Goal: Task Accomplishment & Management: Use online tool/utility

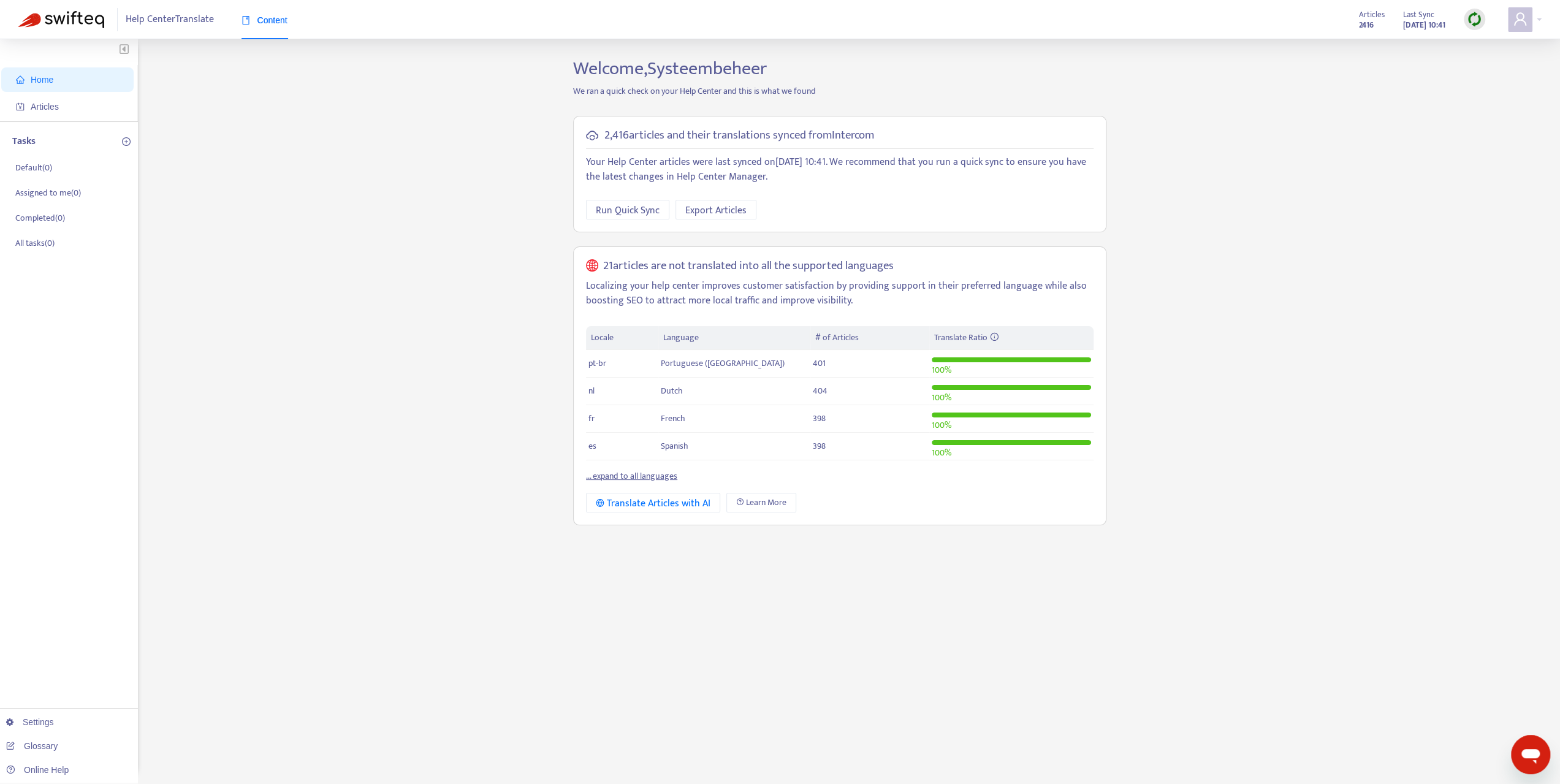
click at [1472, 20] on img at bounding box center [1474, 19] width 15 height 15
click at [1266, 171] on div "Home Articles Tasks Default ( 0 ) Assigned to me ( 0 ) Completed ( 0 ) All task…" at bounding box center [780, 416] width 1523 height 717
click at [634, 212] on span "Run Quick Sync" at bounding box center [627, 210] width 64 height 15
click at [644, 206] on span "Run Quick Sync" at bounding box center [627, 210] width 64 height 15
click at [33, 108] on span "Articles" at bounding box center [45, 106] width 29 height 10
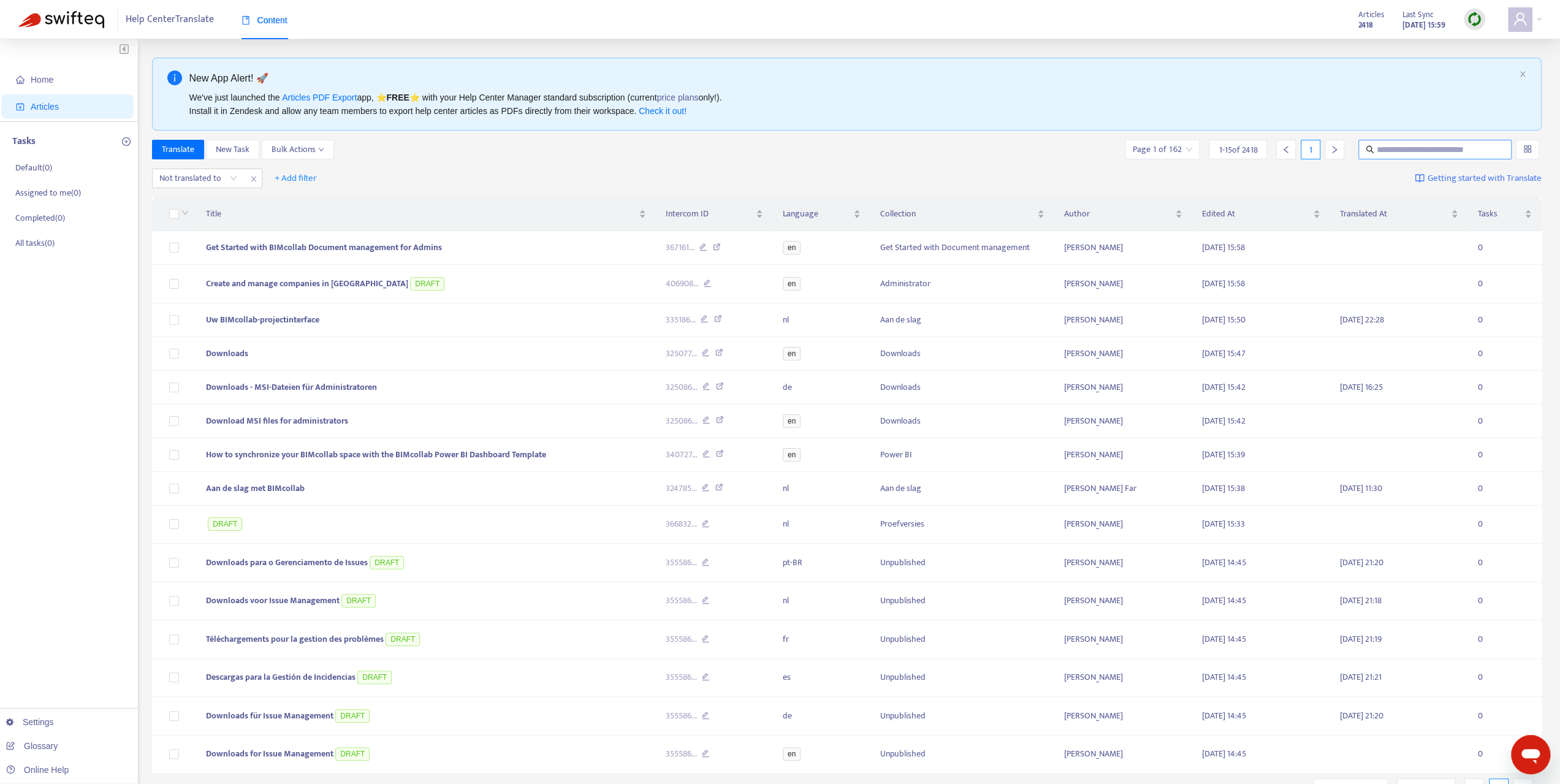
click at [1406, 152] on input "text" at bounding box center [1435, 149] width 118 height 13
type input "*********"
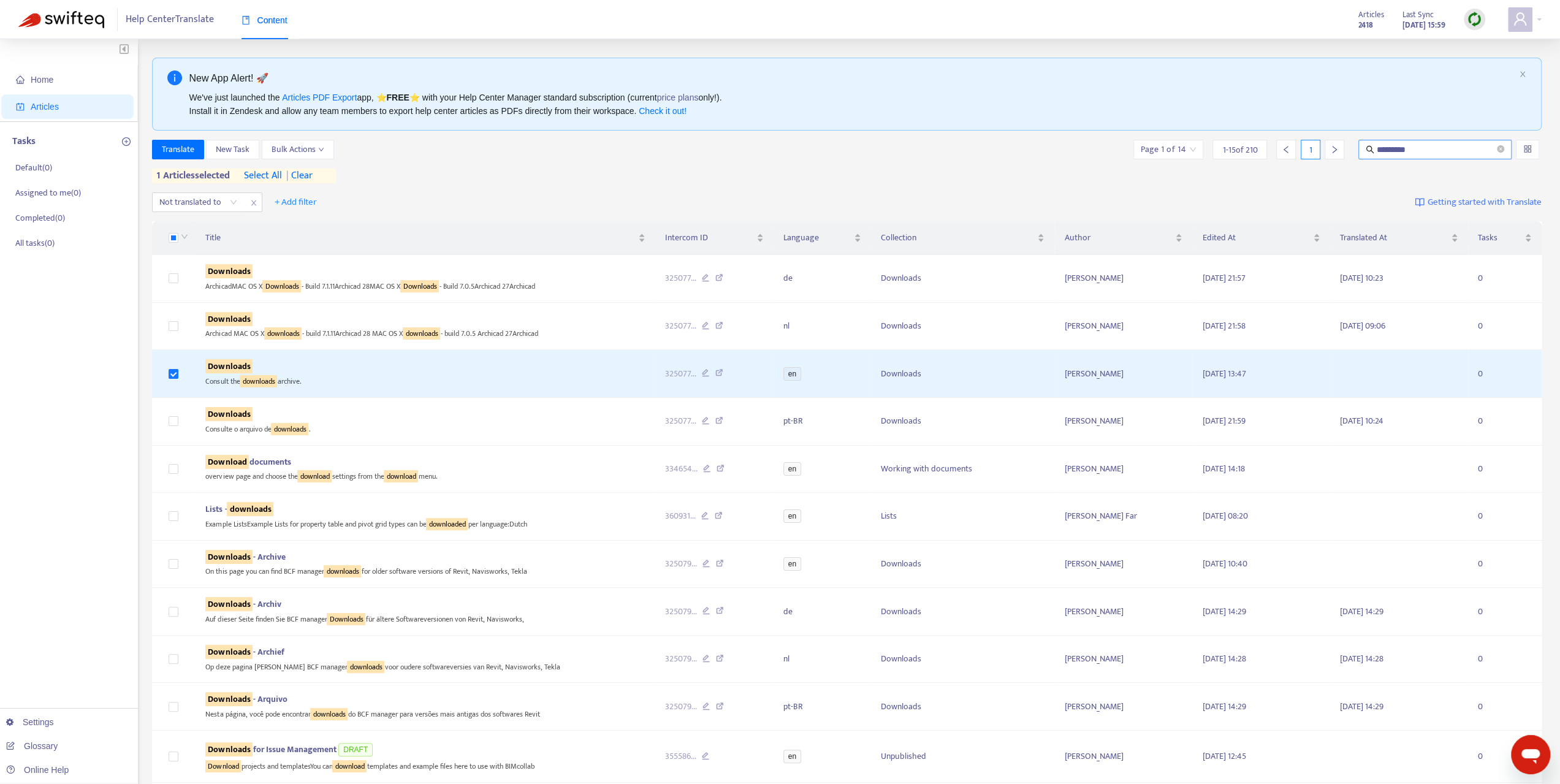
click at [1417, 144] on input "*********" at bounding box center [1435, 149] width 118 height 13
click at [1506, 153] on span "*********" at bounding box center [1434, 149] width 153 height 20
click at [1475, 20] on img at bounding box center [1474, 19] width 15 height 15
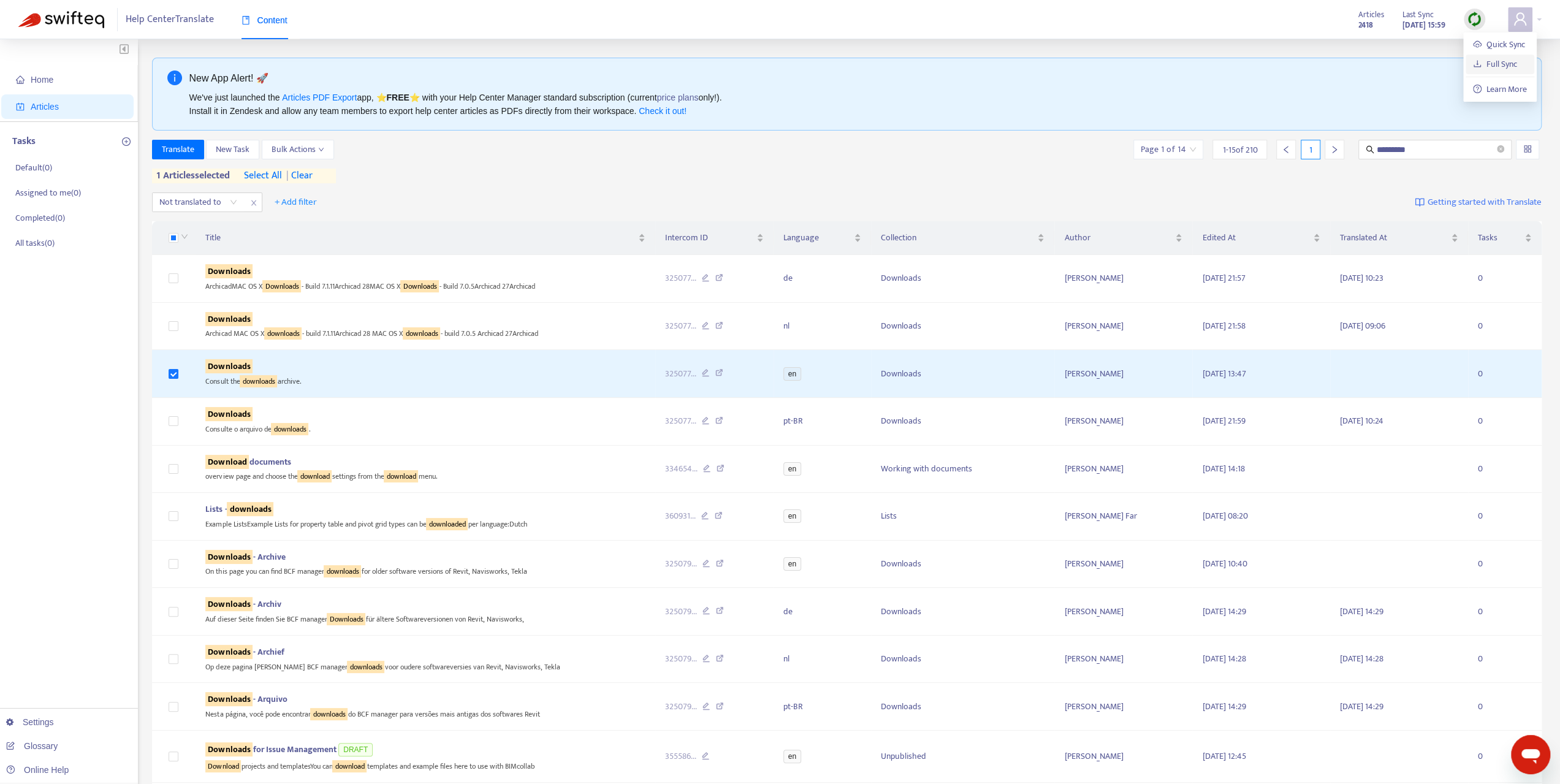
click at [1502, 70] on link "Full Sync" at bounding box center [1495, 64] width 44 height 14
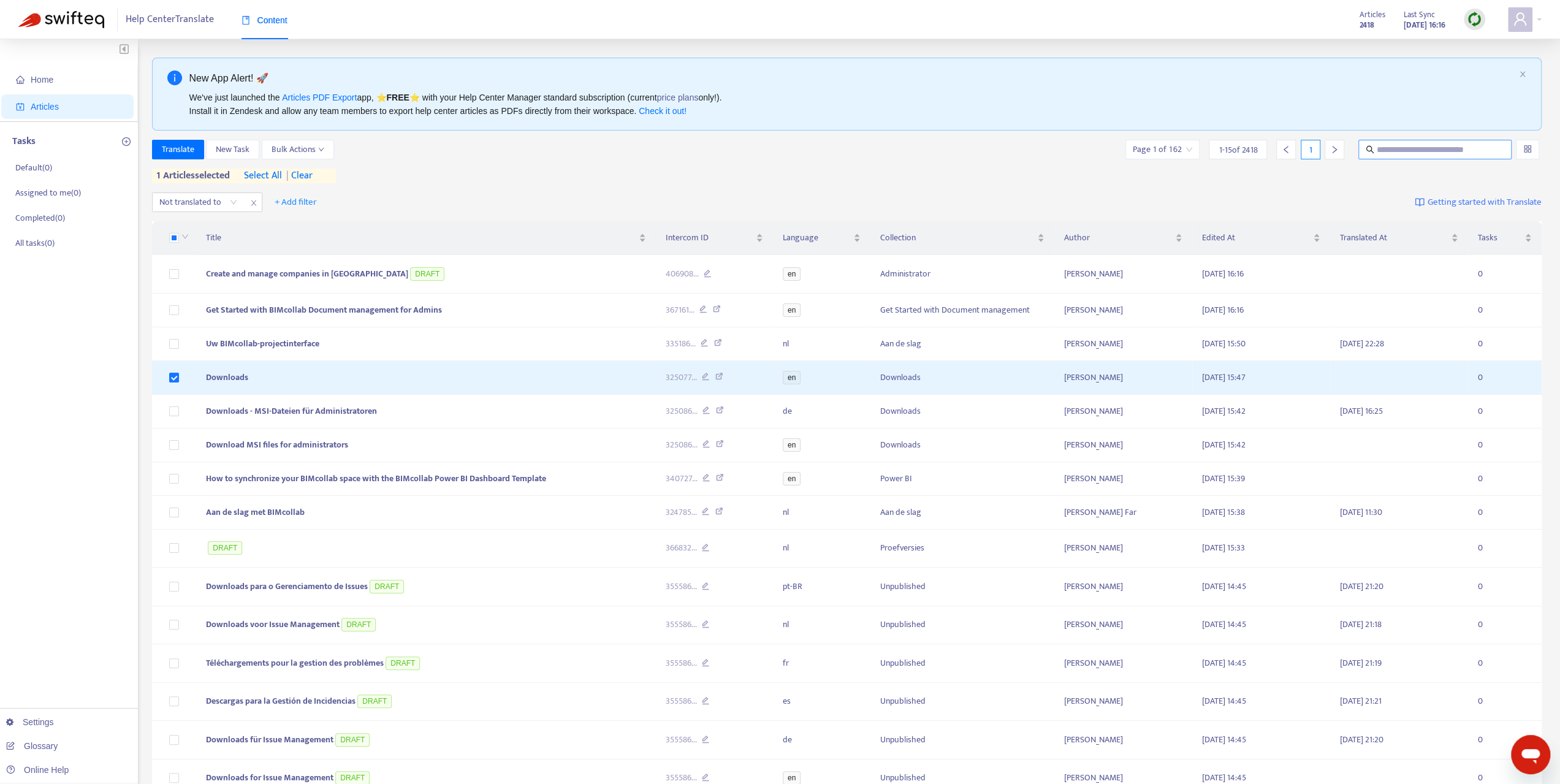
click at [1391, 150] on input "text" at bounding box center [1435, 149] width 118 height 13
click at [1481, 148] on input "**********" at bounding box center [1435, 149] width 118 height 13
click at [1370, 151] on icon "search" at bounding box center [1370, 149] width 9 height 9
click at [1460, 150] on input "**********" at bounding box center [1435, 149] width 118 height 13
click at [1476, 150] on input "**********" at bounding box center [1435, 149] width 118 height 13
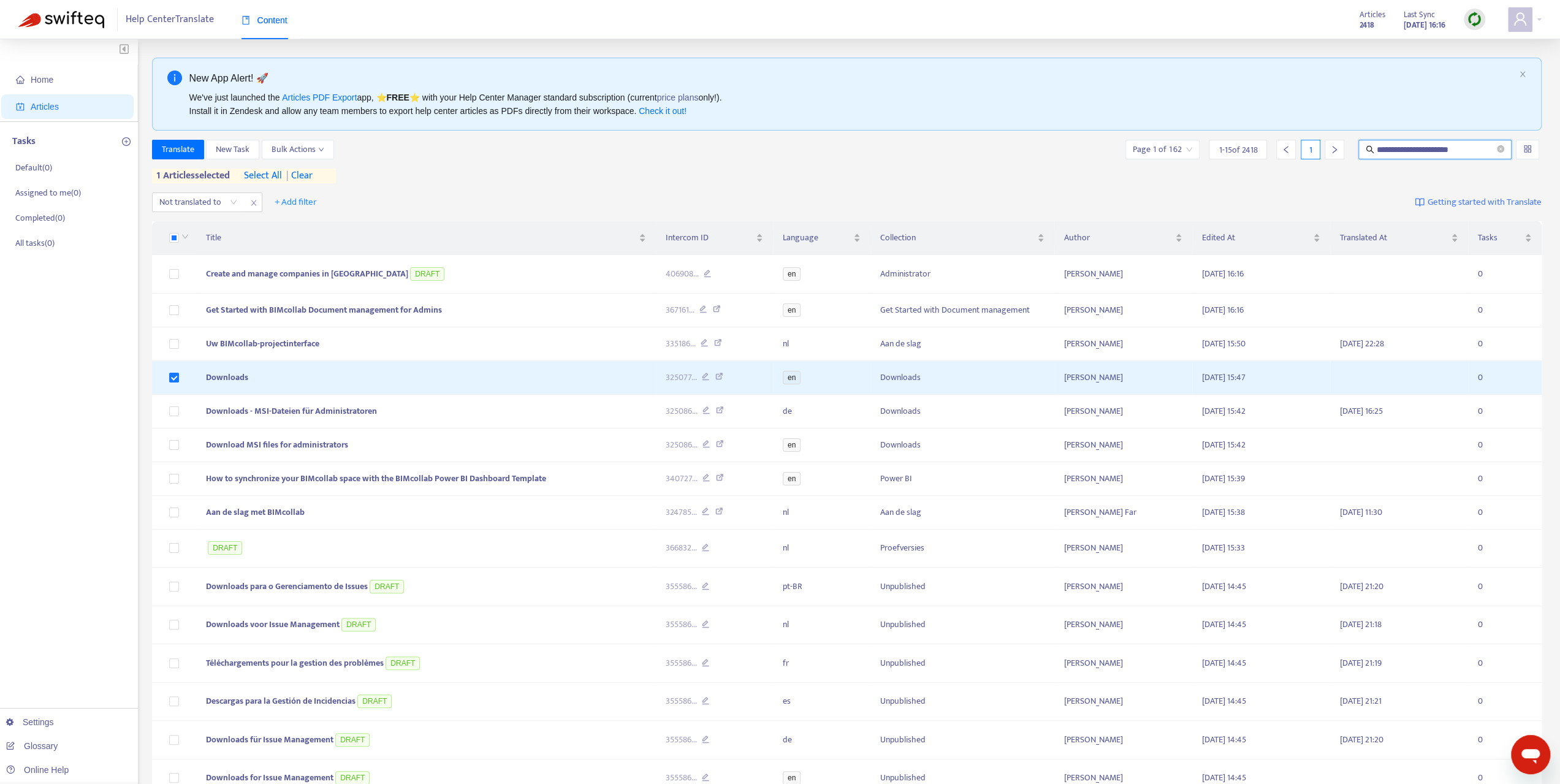
drag, startPoint x: 1418, startPoint y: 146, endPoint x: 1481, endPoint y: 145, distance: 63.0
click at [1481, 145] on input "**********" at bounding box center [1435, 149] width 118 height 13
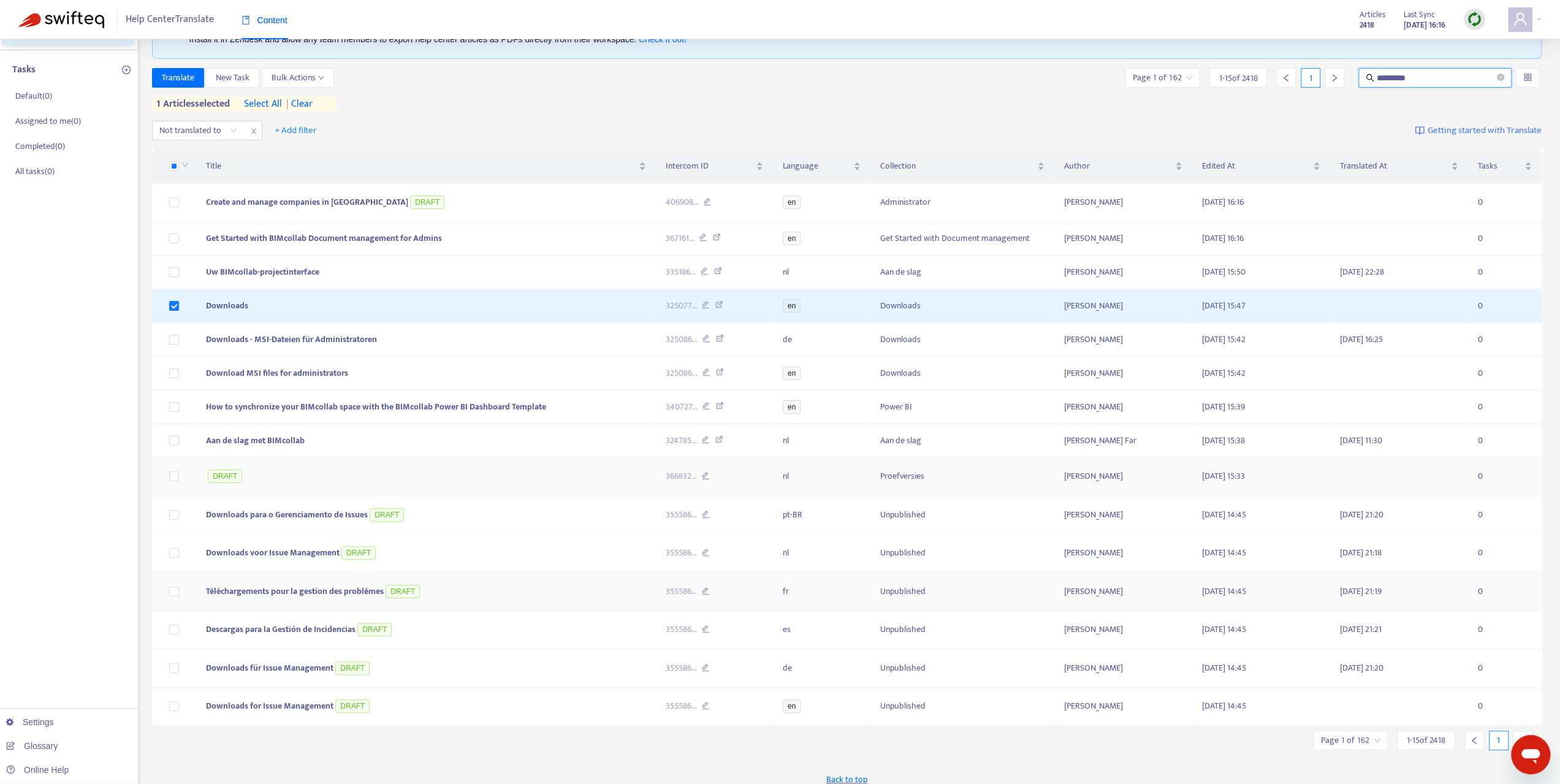
scroll to position [75, 0]
click at [1521, 733] on icon "right" at bounding box center [1523, 737] width 9 height 9
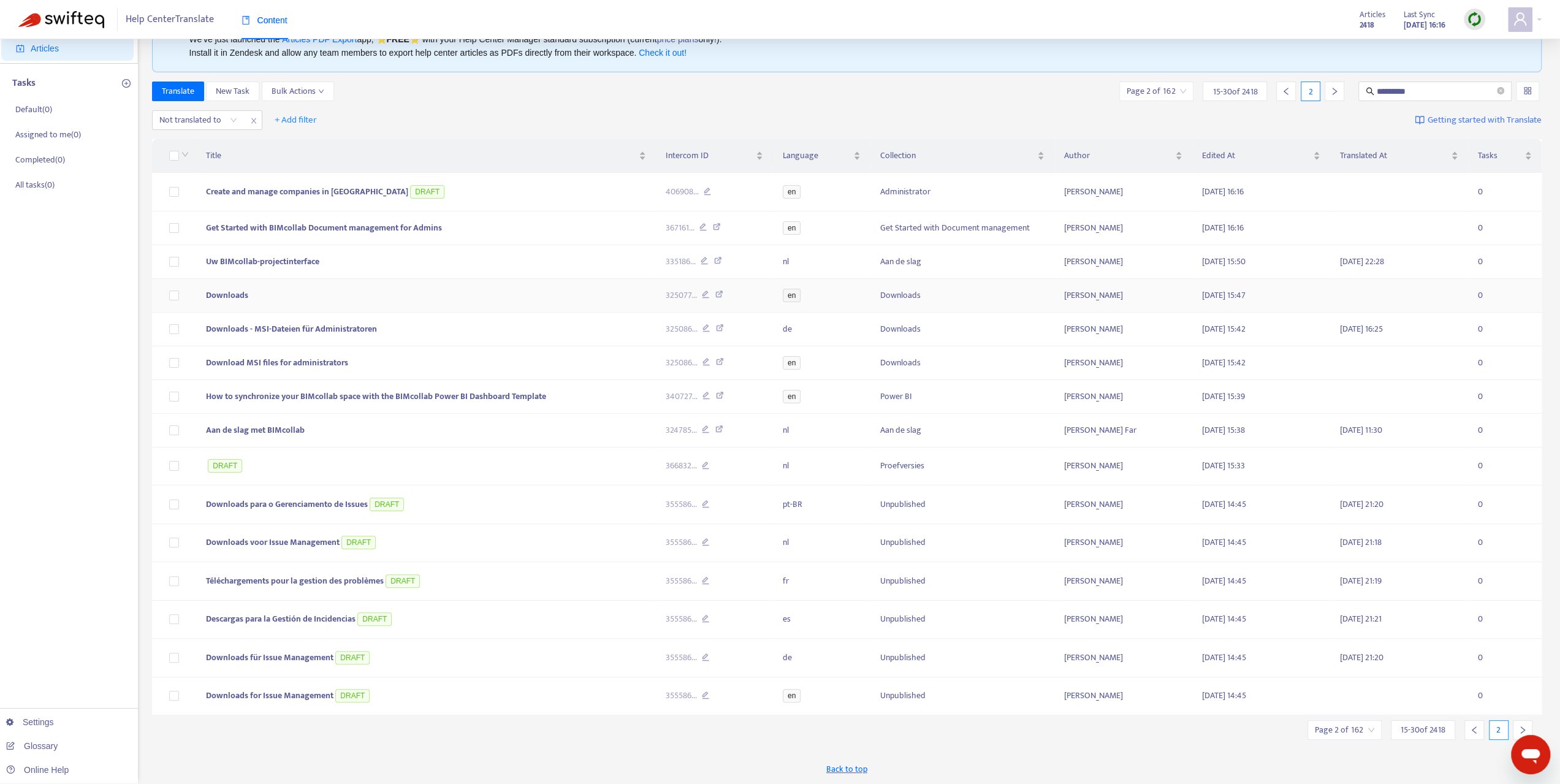
scroll to position [51, 0]
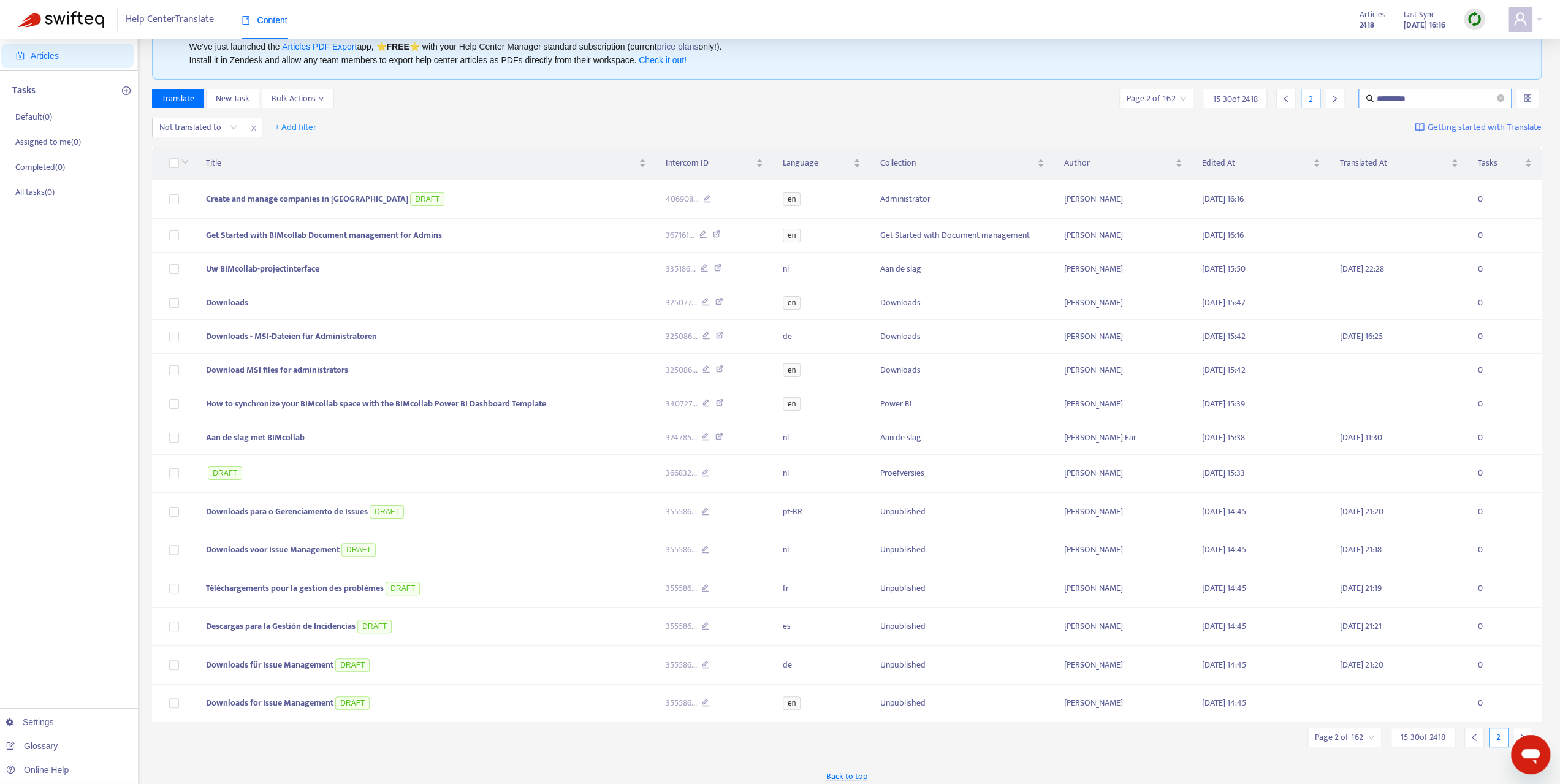
click at [1425, 98] on input "********" at bounding box center [1435, 99] width 118 height 13
click at [1372, 97] on icon "search" at bounding box center [1370, 99] width 9 height 9
click at [1283, 95] on icon "left" at bounding box center [1285, 99] width 9 height 9
click at [296, 124] on span "+ Add filter" at bounding box center [296, 127] width 42 height 15
click at [326, 152] on span "Language" at bounding box center [313, 152] width 77 height 13
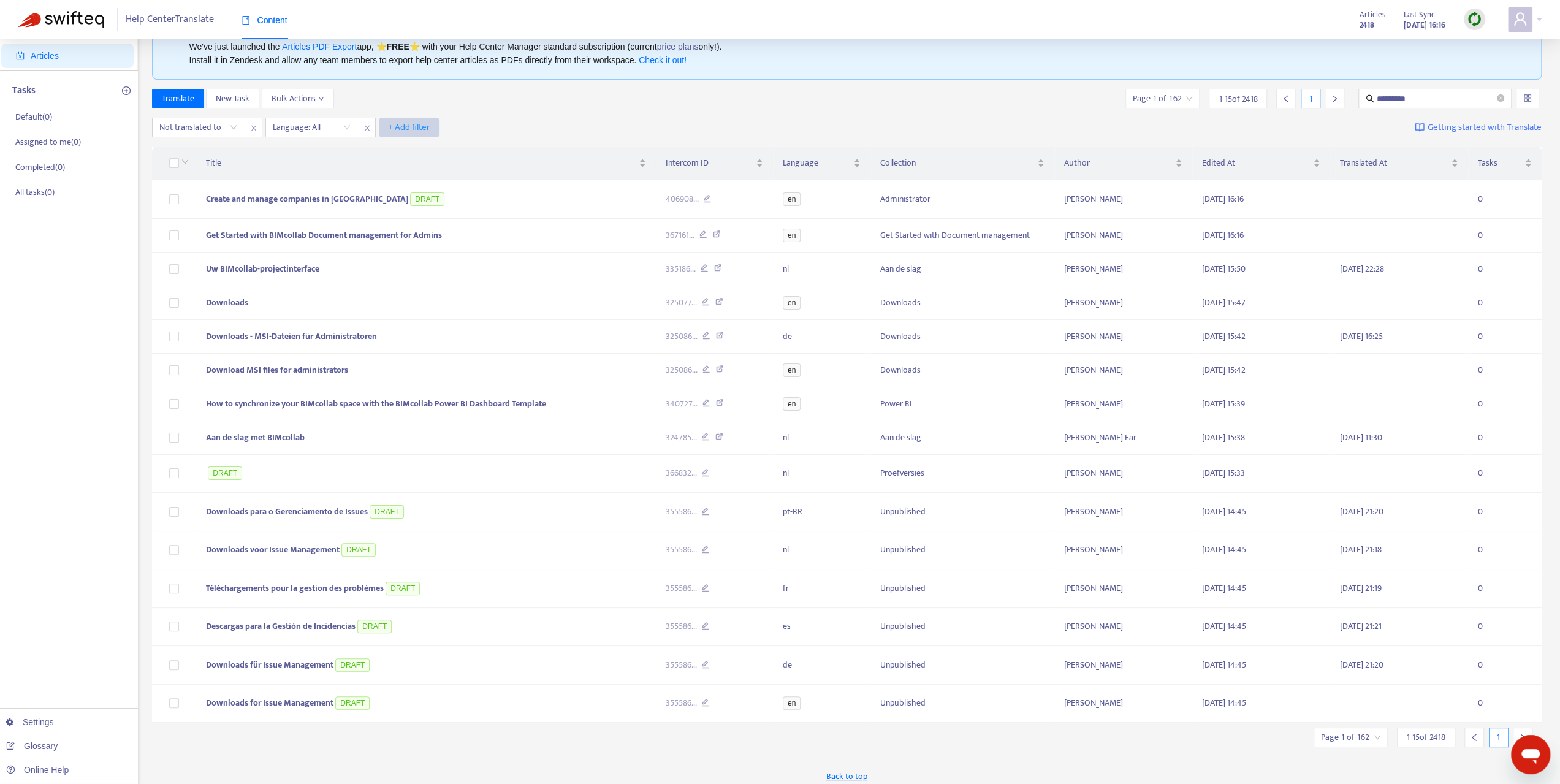
click at [388, 126] on span "+ Add filter" at bounding box center [409, 127] width 42 height 15
click at [362, 130] on span "close" at bounding box center [367, 128] width 16 height 15
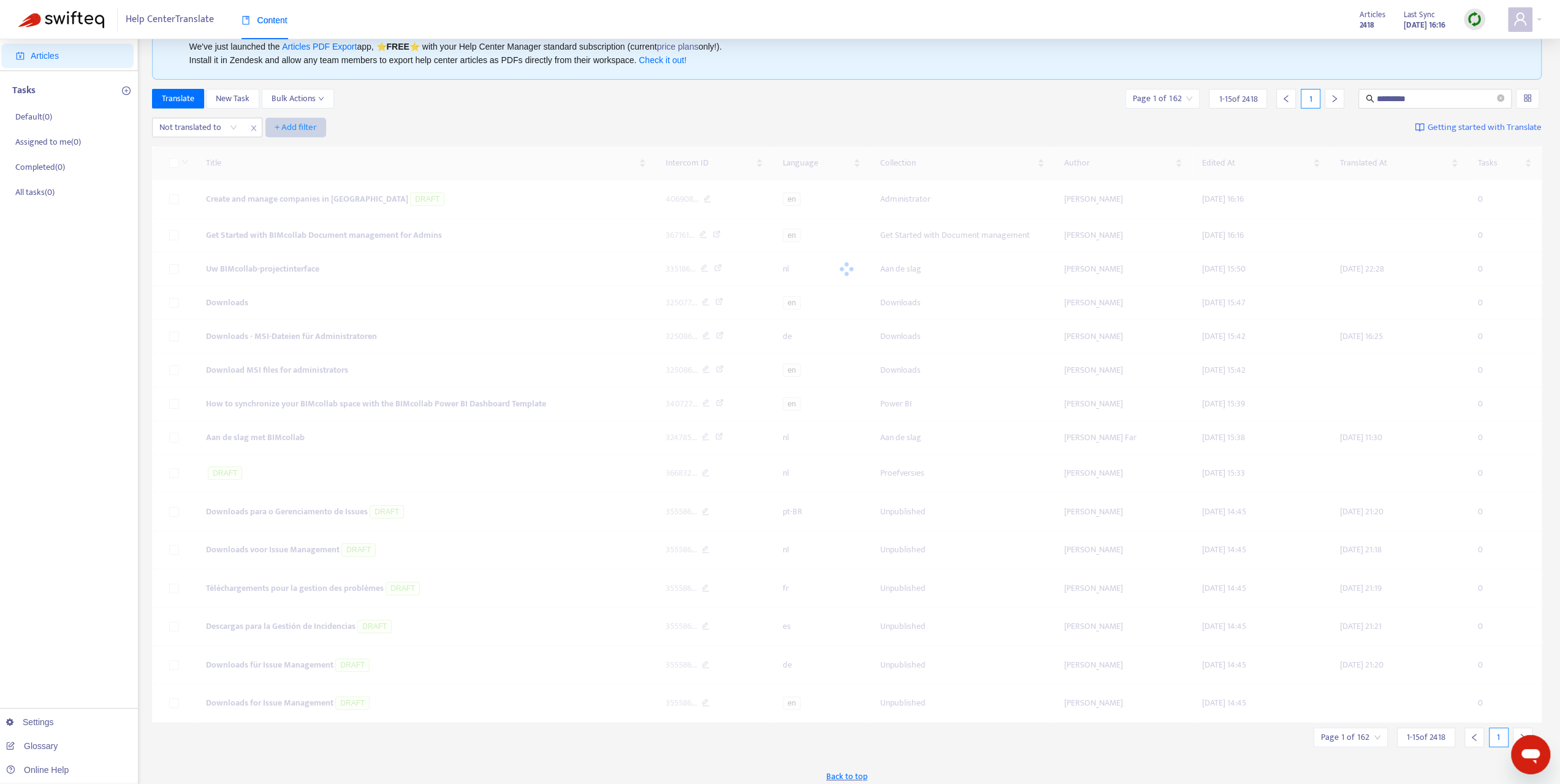
click at [289, 124] on span "+ Add filter" at bounding box center [296, 127] width 42 height 15
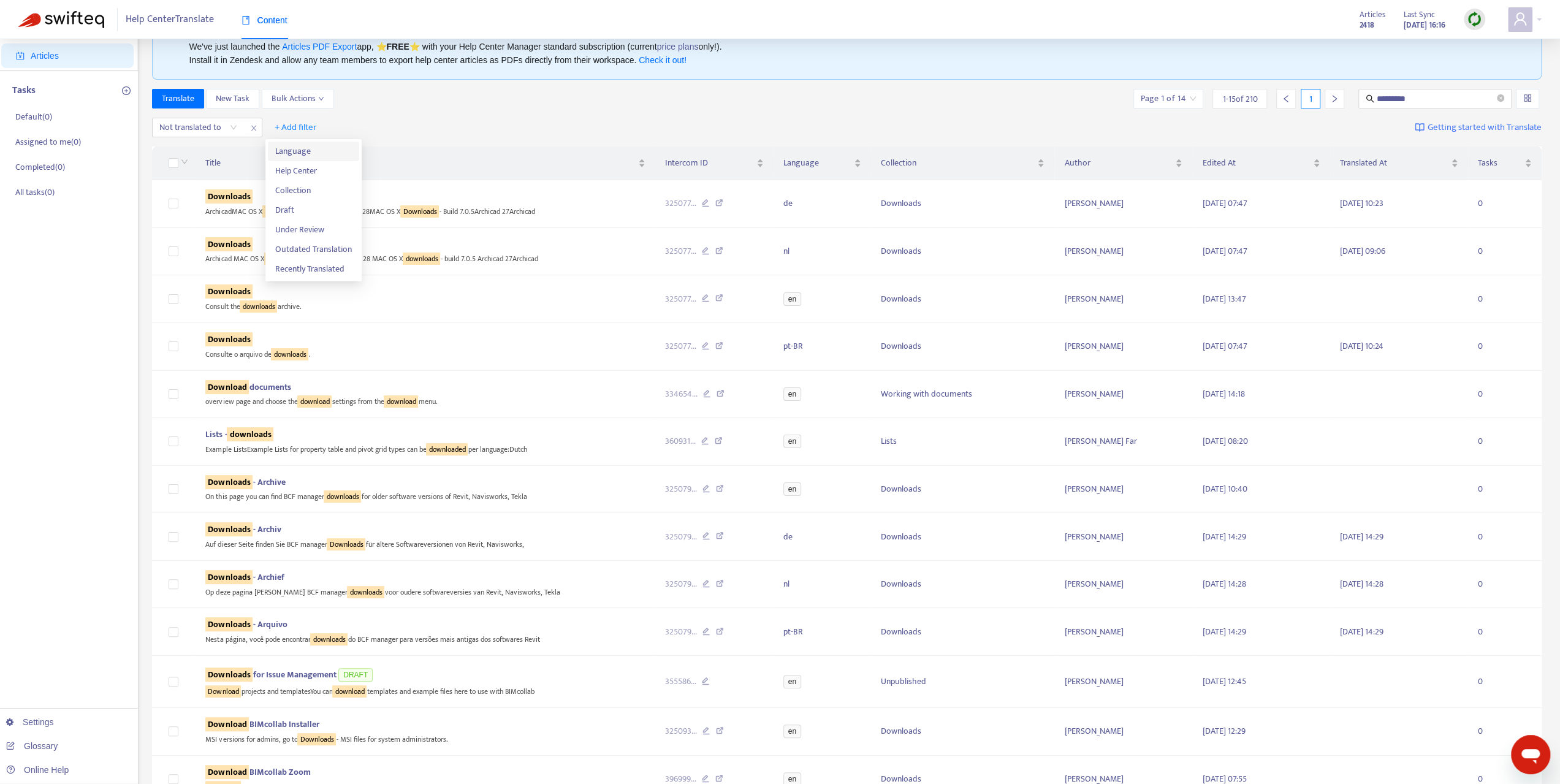
click at [312, 150] on span "Language" at bounding box center [313, 152] width 77 height 13
click at [346, 126] on div "Language: All" at bounding box center [311, 127] width 92 height 18
click at [315, 166] on div "en" at bounding box center [381, 171] width 213 height 13
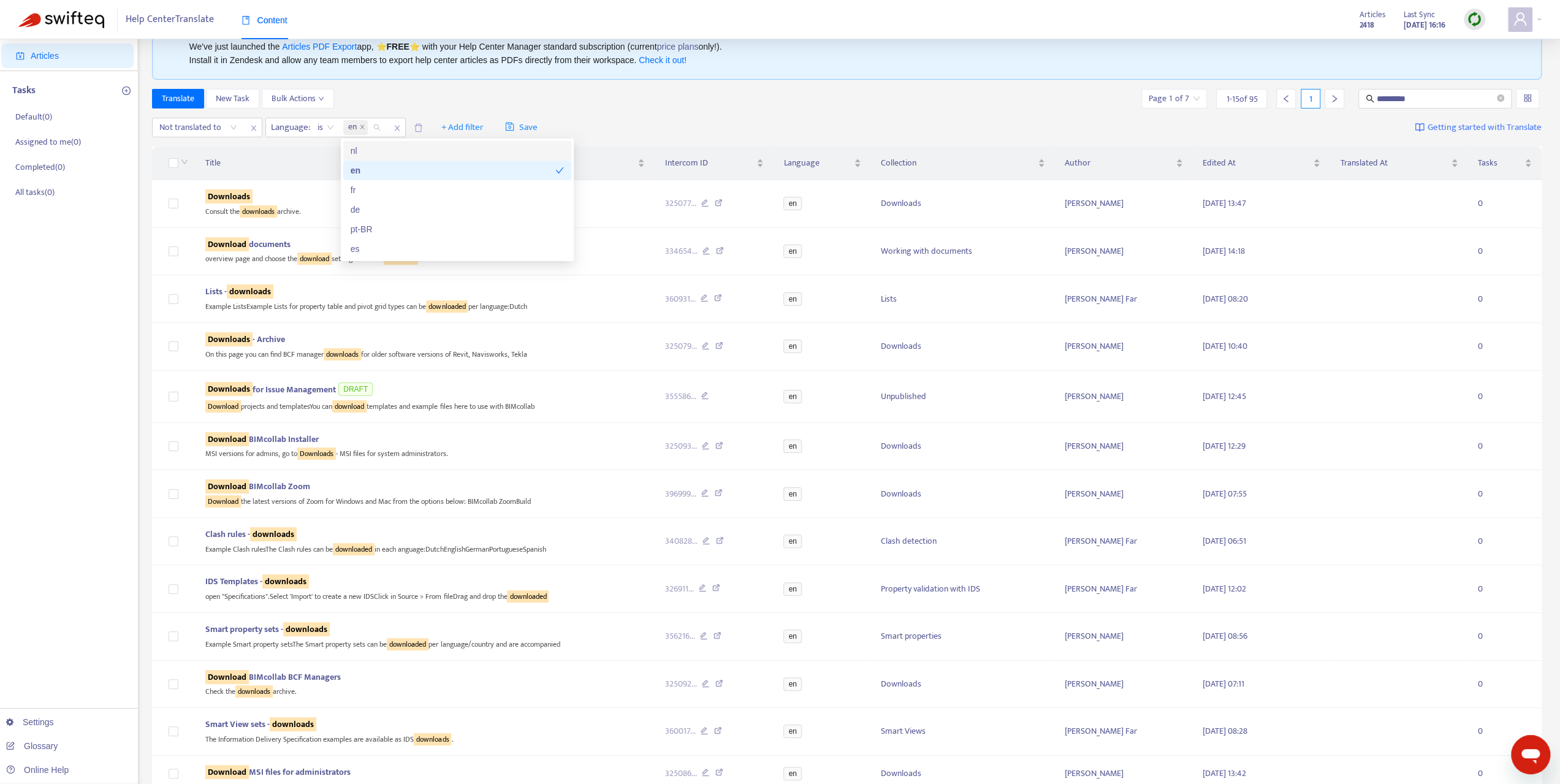
click at [480, 96] on div "Translate New Task Bulk Actions Page 1 of 7 1 - 15 of 95 1 ********" at bounding box center [847, 98] width 1390 height 20
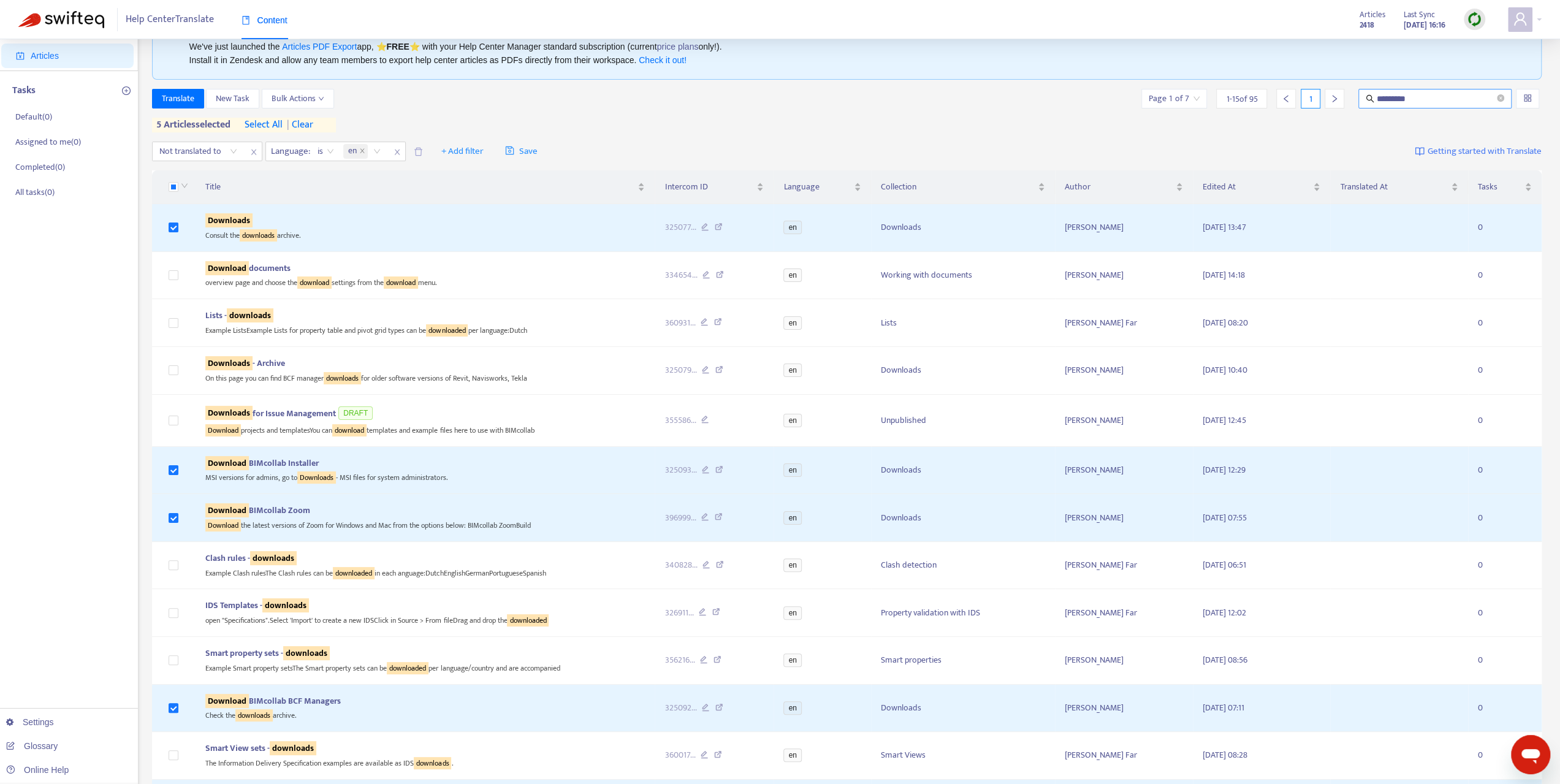
click at [1398, 97] on input "********" at bounding box center [1435, 99] width 118 height 13
type input "******"
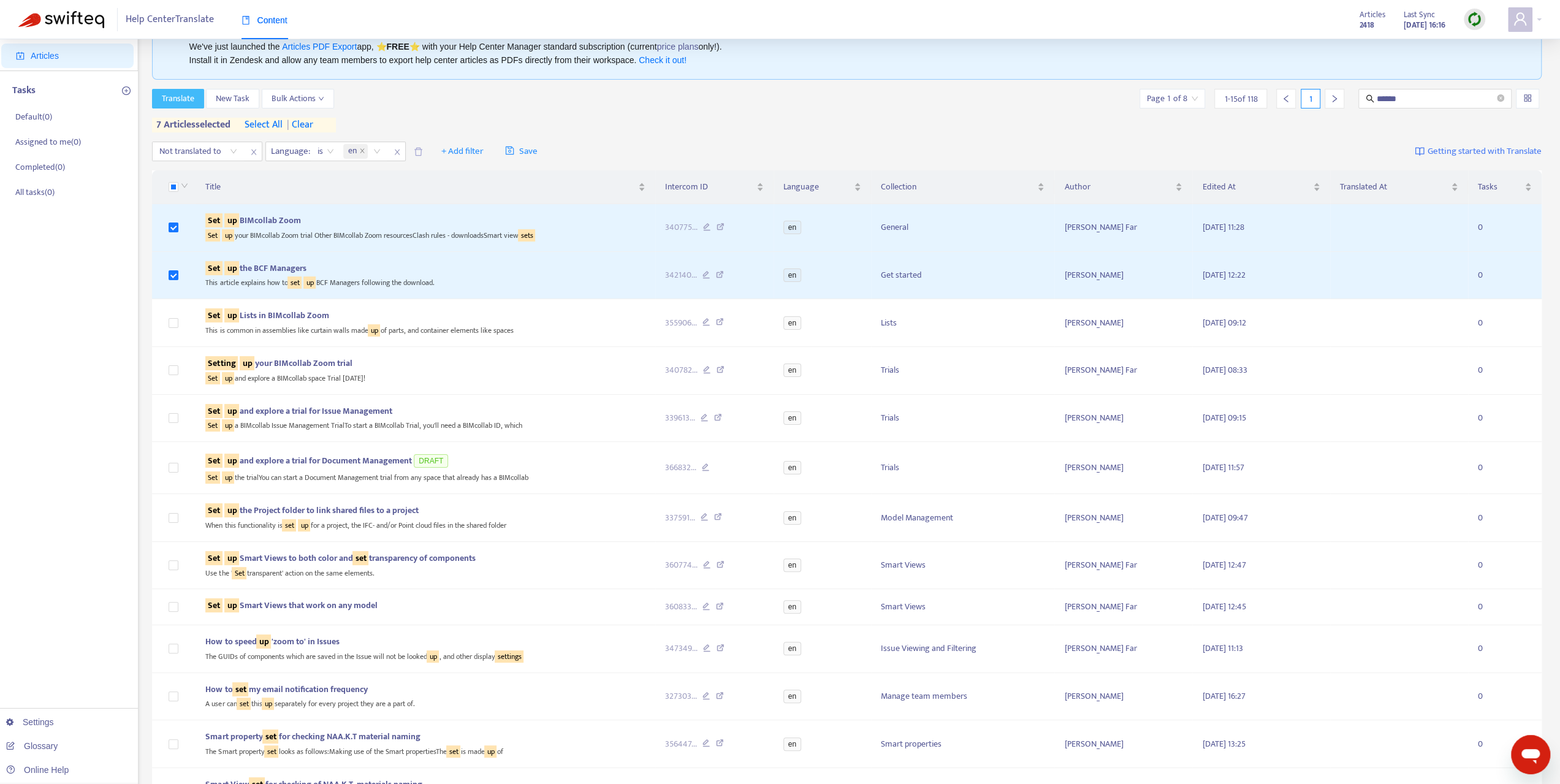
click at [170, 98] on span "Translate" at bounding box center [178, 99] width 32 height 13
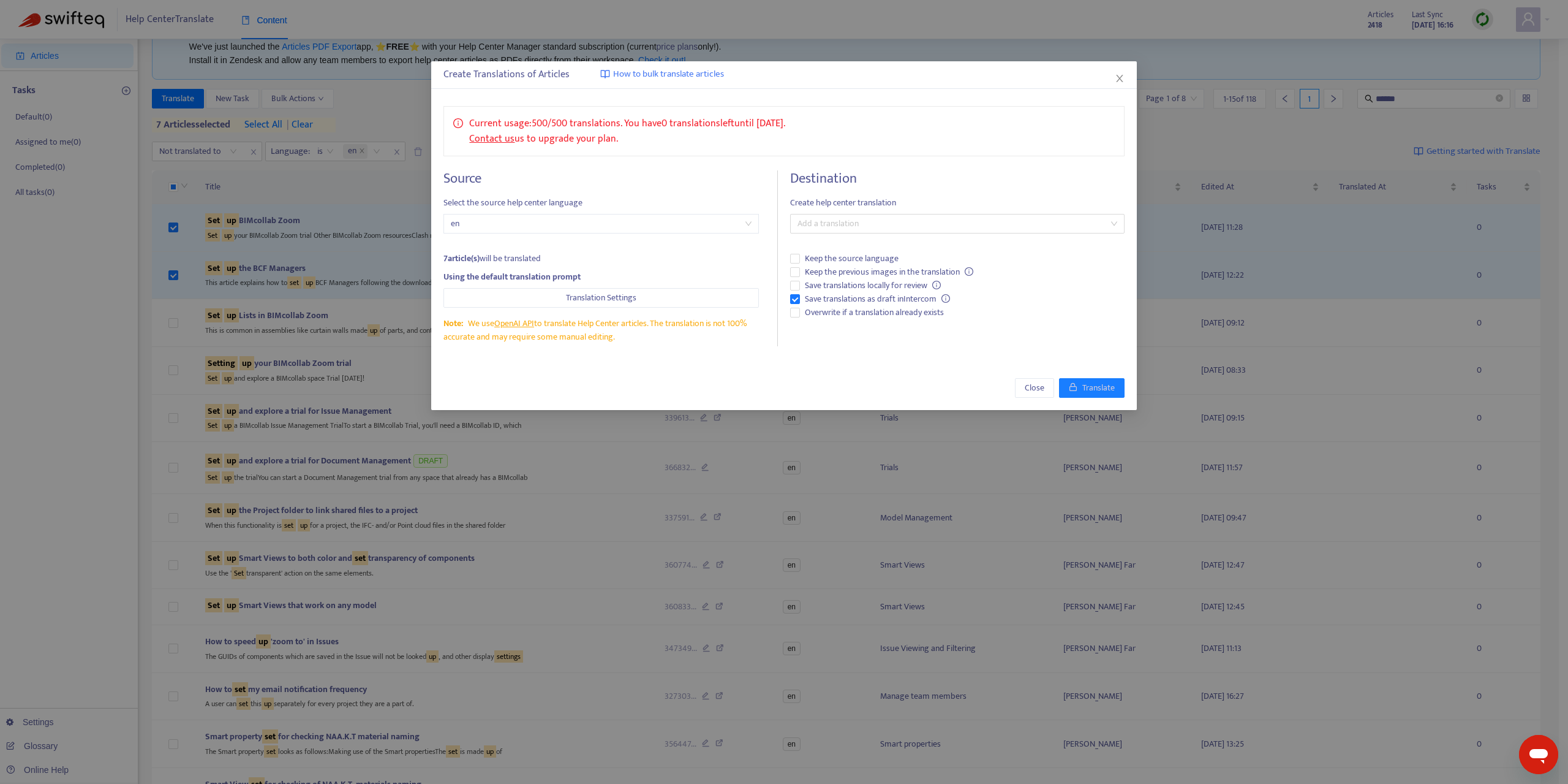
click at [720, 122] on p "Current usage: 500 / 500 translations . You have 0 translations left until 9/11…" at bounding box center [627, 131] width 316 height 31
click at [877, 224] on div at bounding box center [950, 224] width 315 height 15
click at [838, 250] on div "Select all" at bounding box center [956, 247] width 314 height 13
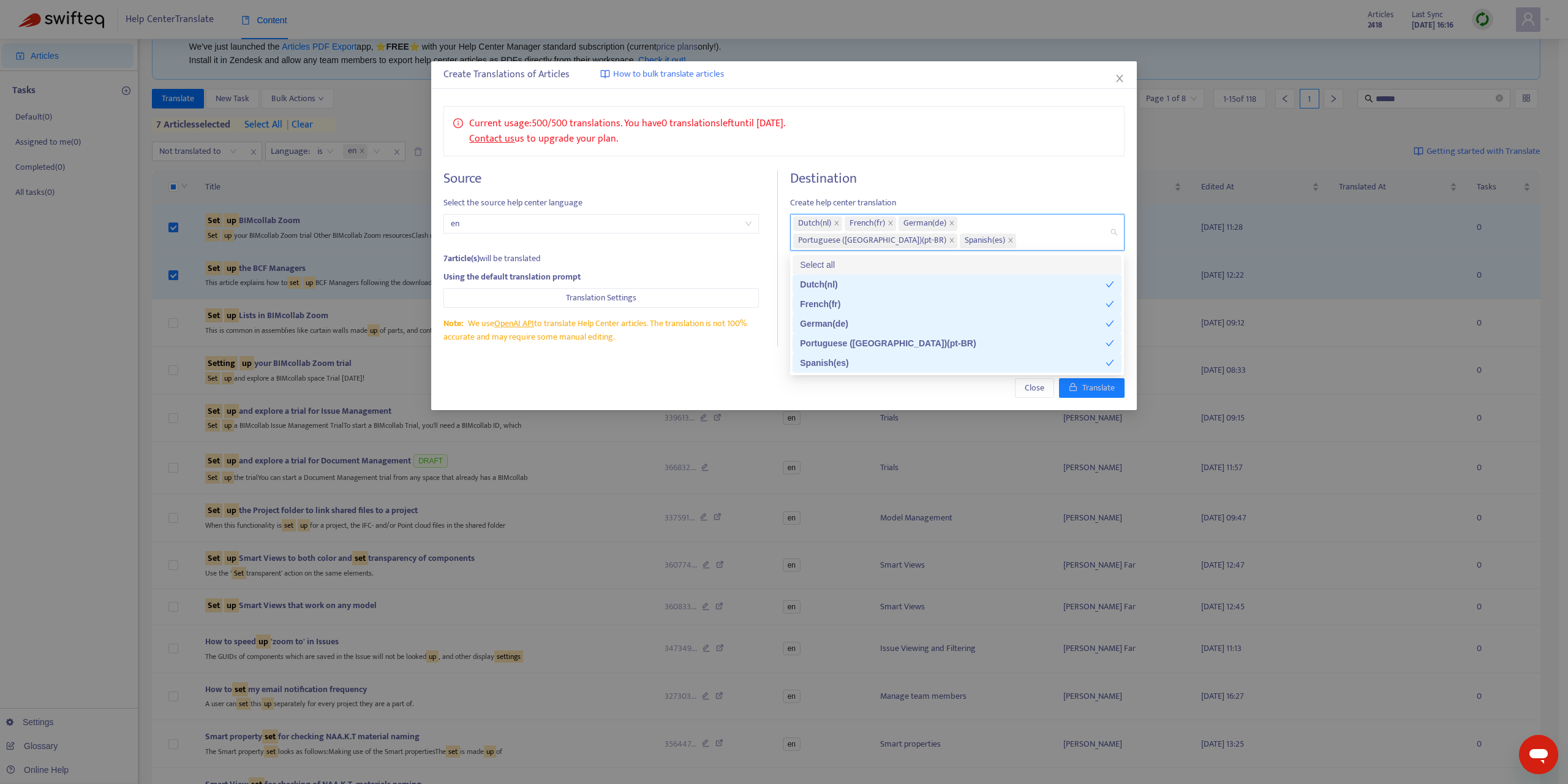
click at [892, 152] on div "Current usage: 500 / 500 translations . You have 0 translations left until 9/11…" at bounding box center [784, 131] width 680 height 51
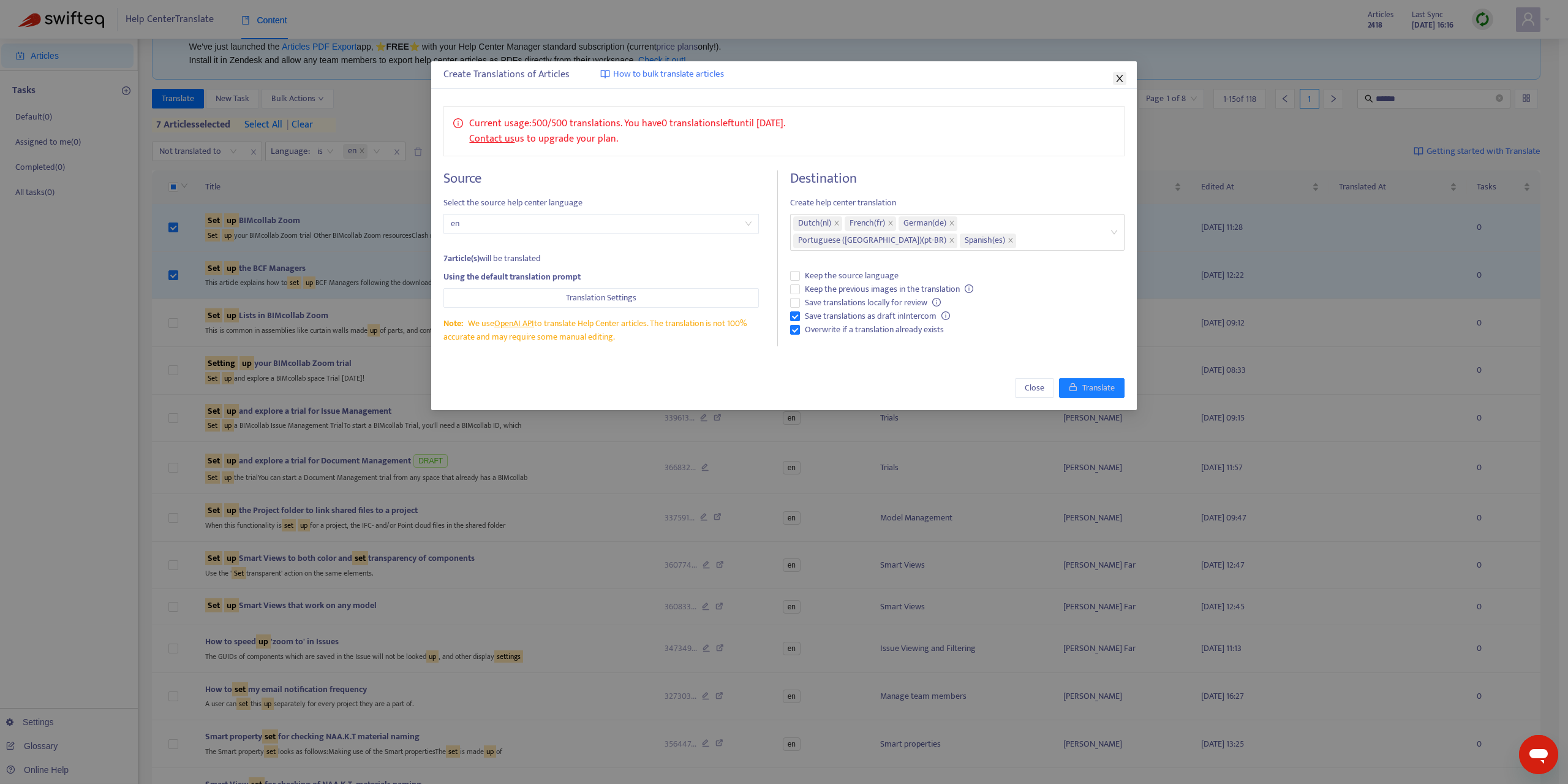
click at [1117, 77] on icon "close" at bounding box center [1119, 78] width 10 height 10
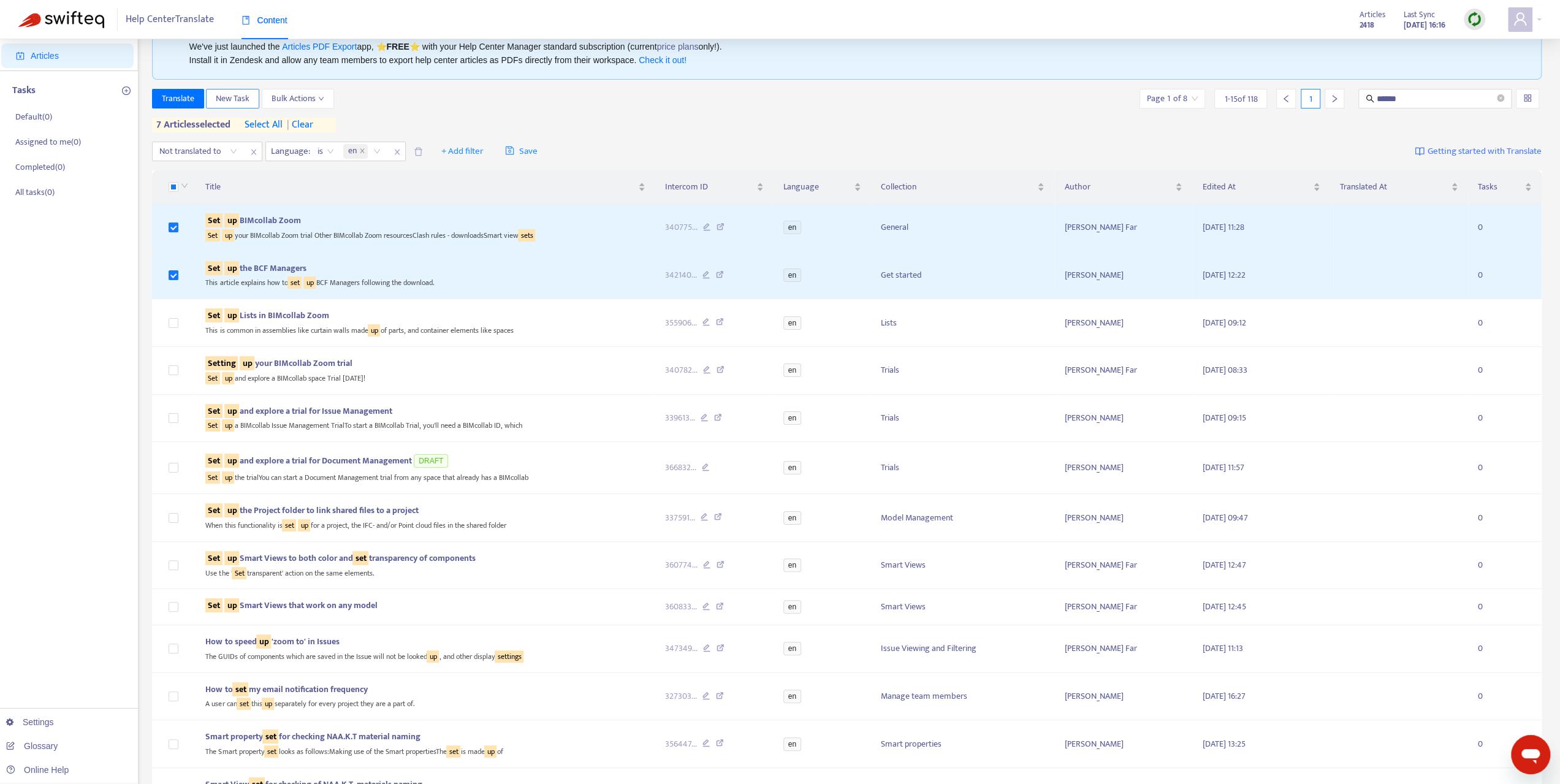
click at [236, 98] on span "New Task" at bounding box center [233, 99] width 34 height 13
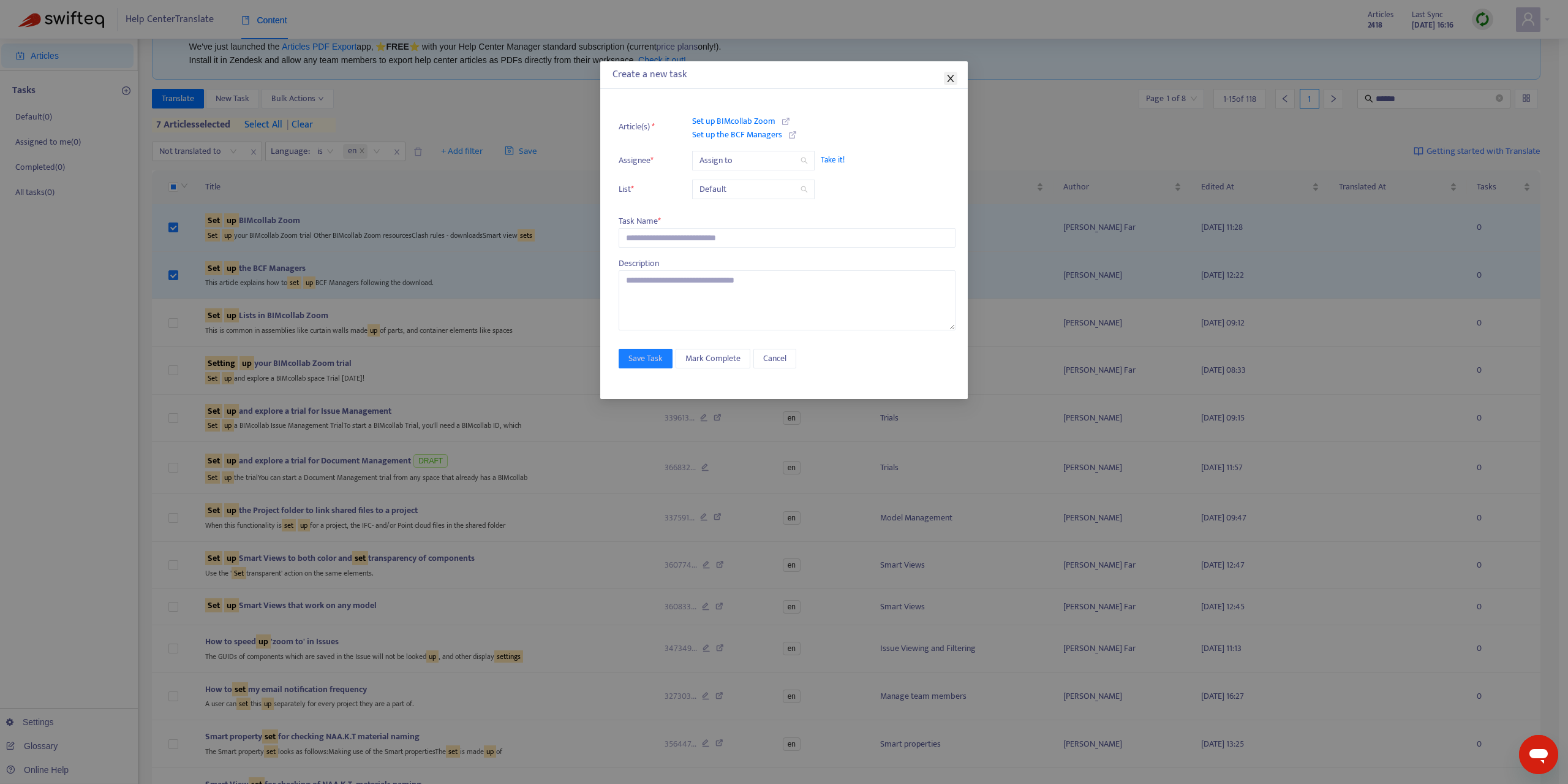
click at [950, 78] on icon "close" at bounding box center [950, 78] width 7 height 7
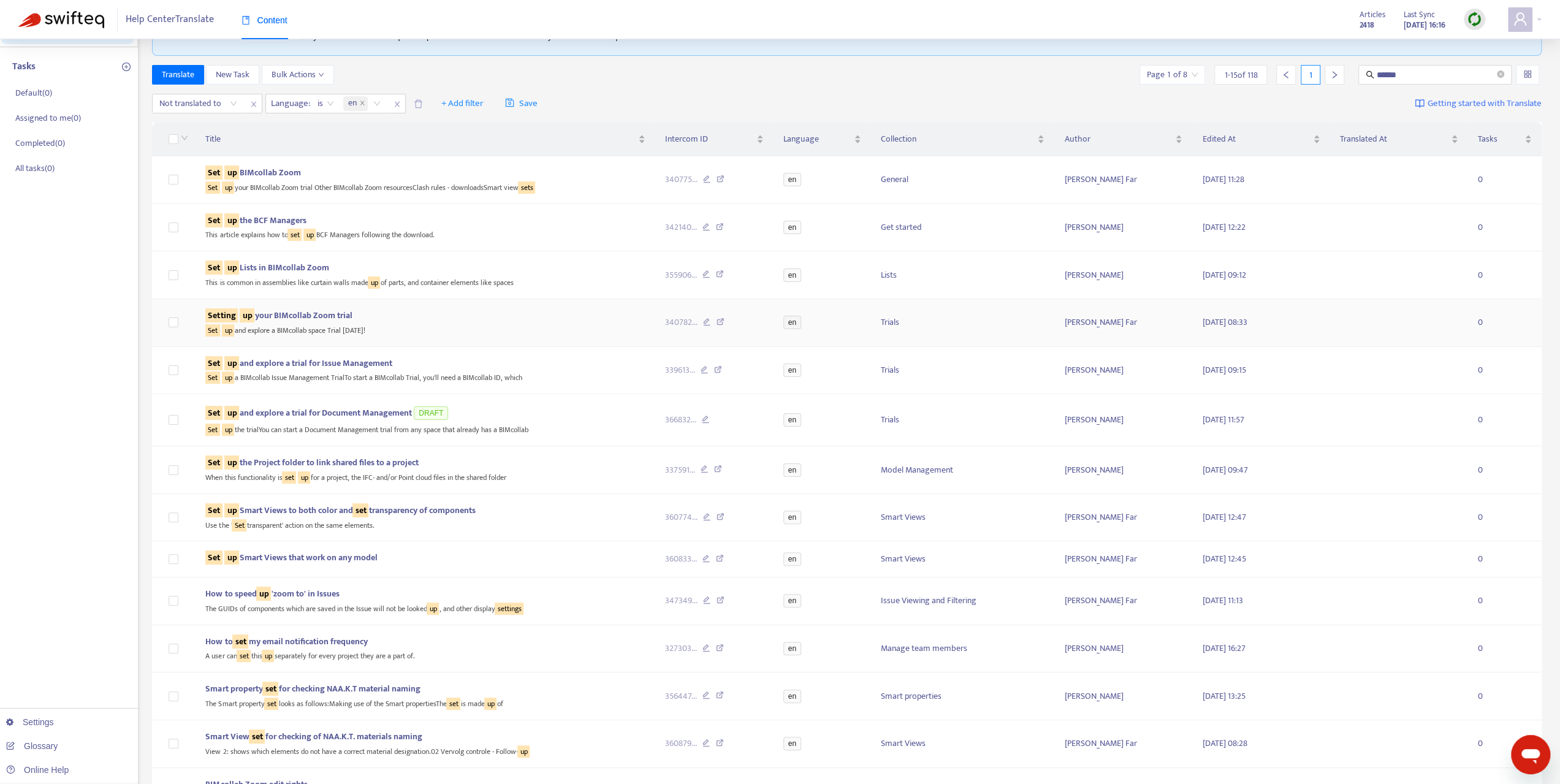
scroll to position [0, 0]
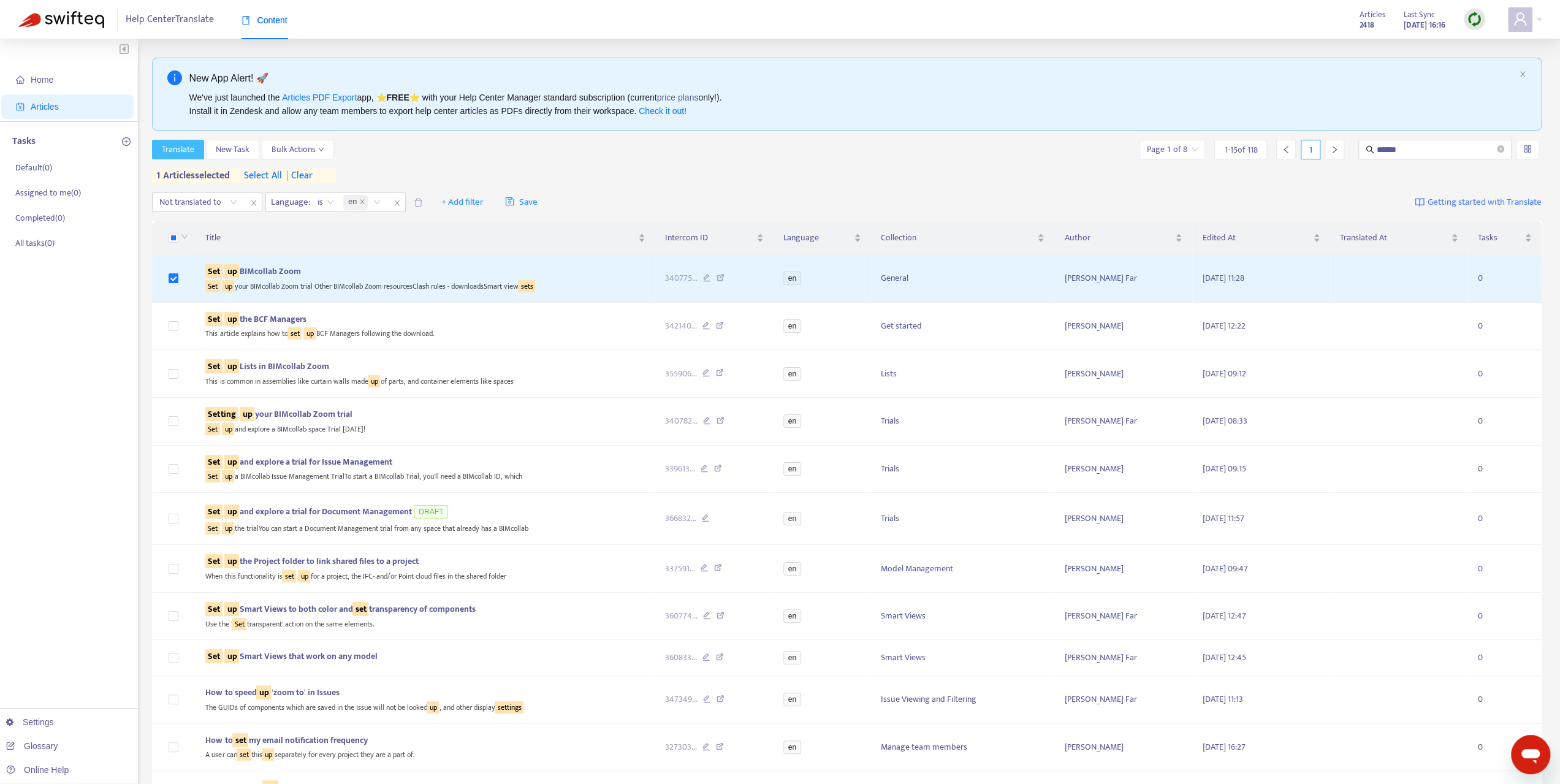
click at [176, 149] on span "Translate" at bounding box center [178, 149] width 32 height 13
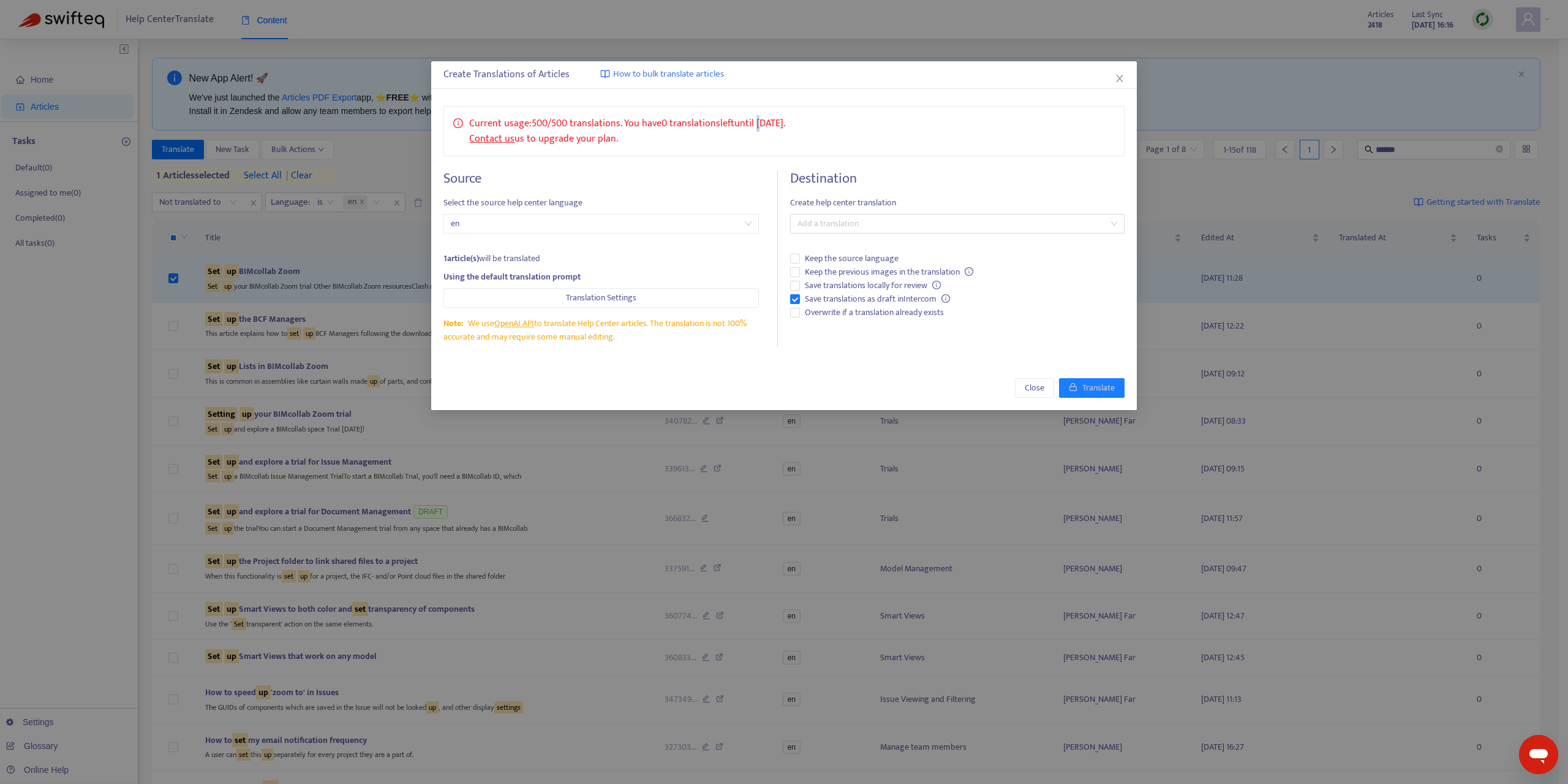
click at [762, 125] on p "Current usage: 500 / 500 translations . You have 0 translations left until 9/11…" at bounding box center [627, 131] width 316 height 31
click at [779, 123] on p "Current usage: 500 / 500 translations . You have 0 translations left until 9/11…" at bounding box center [627, 131] width 316 height 31
drag, startPoint x: 773, startPoint y: 119, endPoint x: 831, endPoint y: 122, distance: 58.1
click at [831, 122] on div "Current usage: 500 / 500 translations . You have 0 translations left until 9/11…" at bounding box center [784, 131] width 680 height 51
click at [831, 124] on div "Current usage: 500 / 500 translations . You have 0 translations left until 9/11…" at bounding box center [784, 131] width 680 height 51
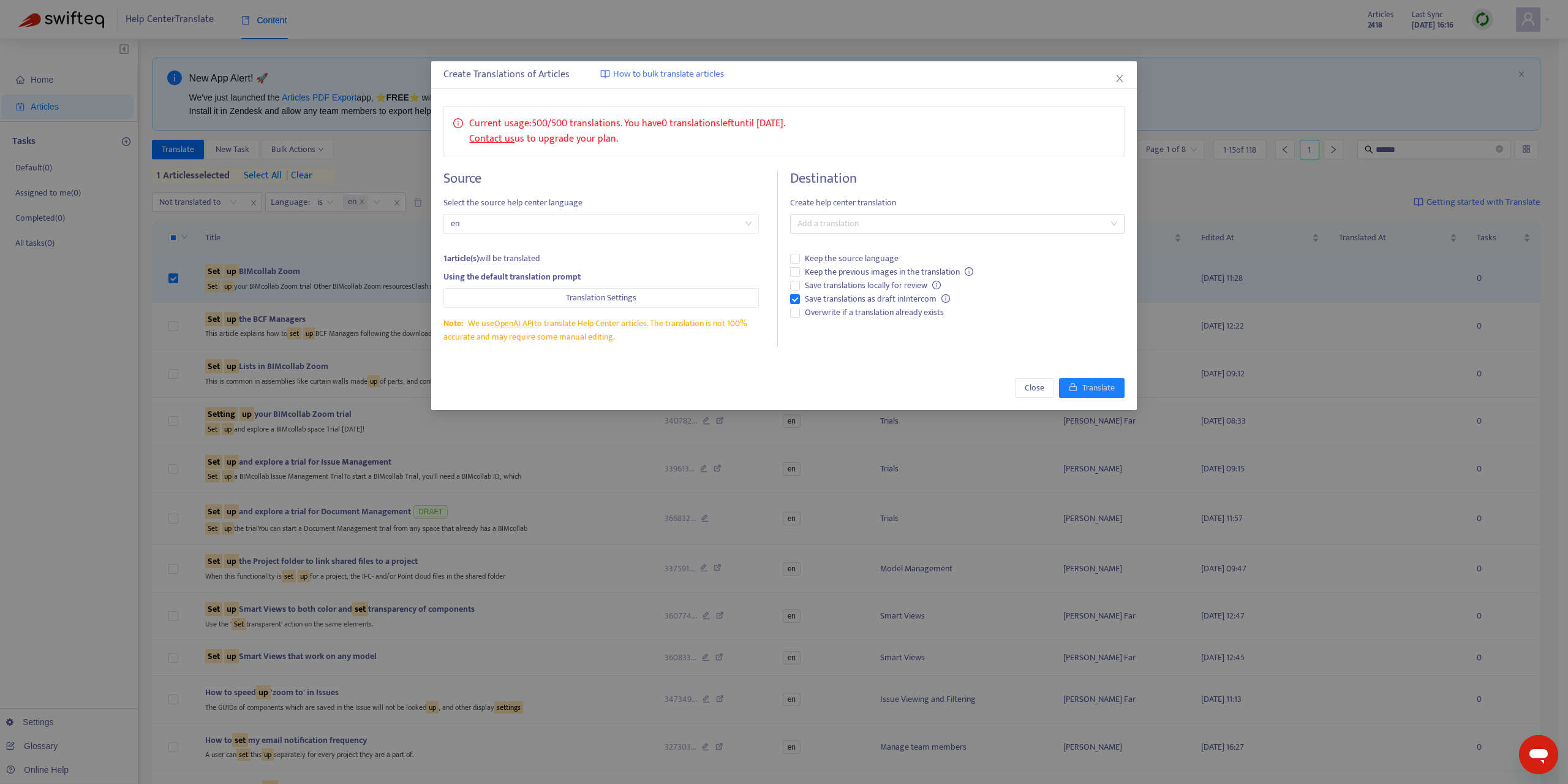
drag, startPoint x: 761, startPoint y: 123, endPoint x: 841, endPoint y: 139, distance: 81.6
click at [863, 145] on div "Current usage: 500 / 500 translations . You have 0 translations left until 9/11…" at bounding box center [784, 131] width 680 height 51
click at [712, 126] on p "Current usage: 500 / 500 translations . You have 0 translations left until 9/11…" at bounding box center [627, 131] width 316 height 31
click at [1123, 81] on icon "close" at bounding box center [1119, 78] width 10 height 10
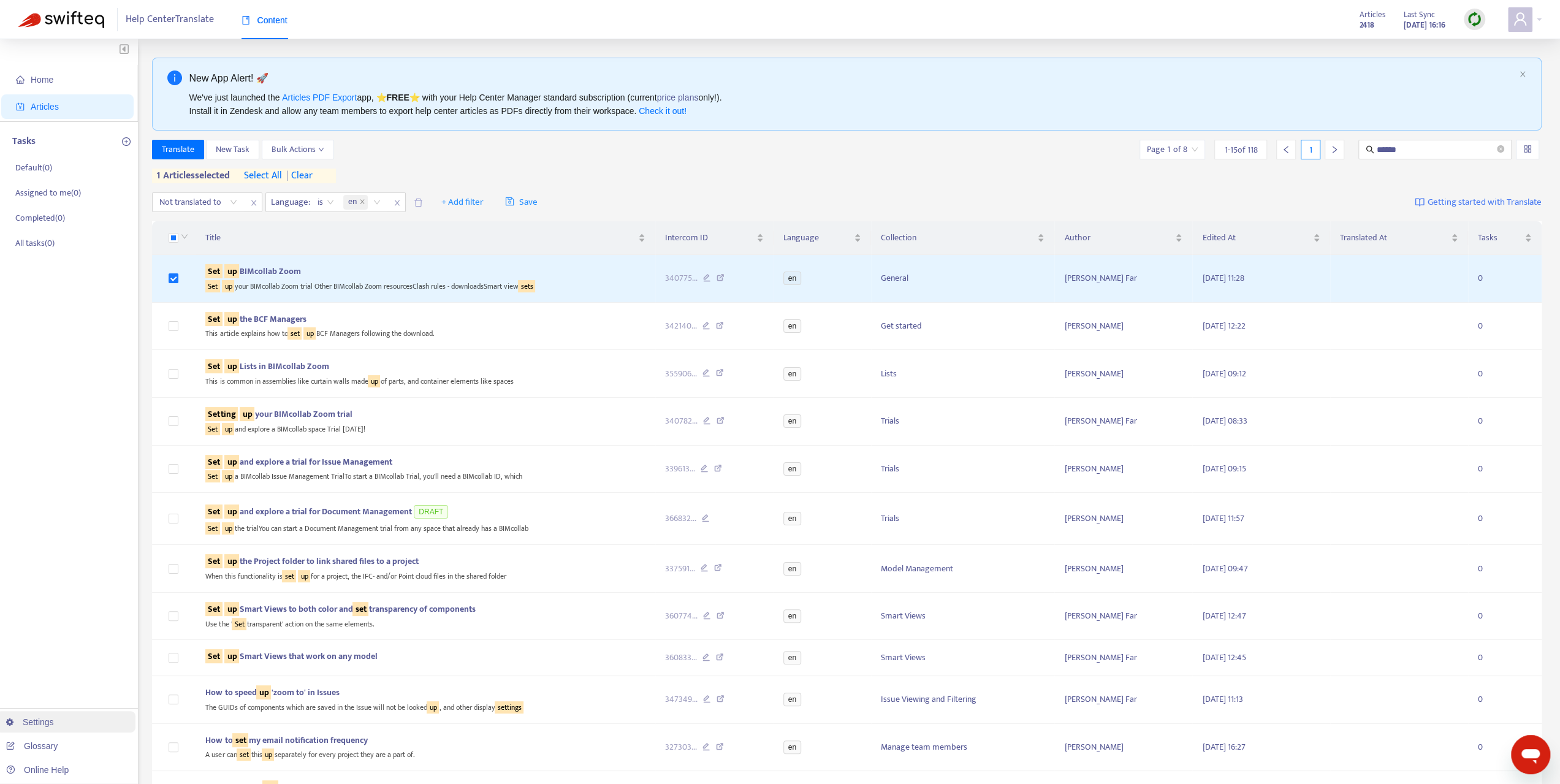
click at [45, 723] on link "Settings" at bounding box center [29, 721] width 48 height 10
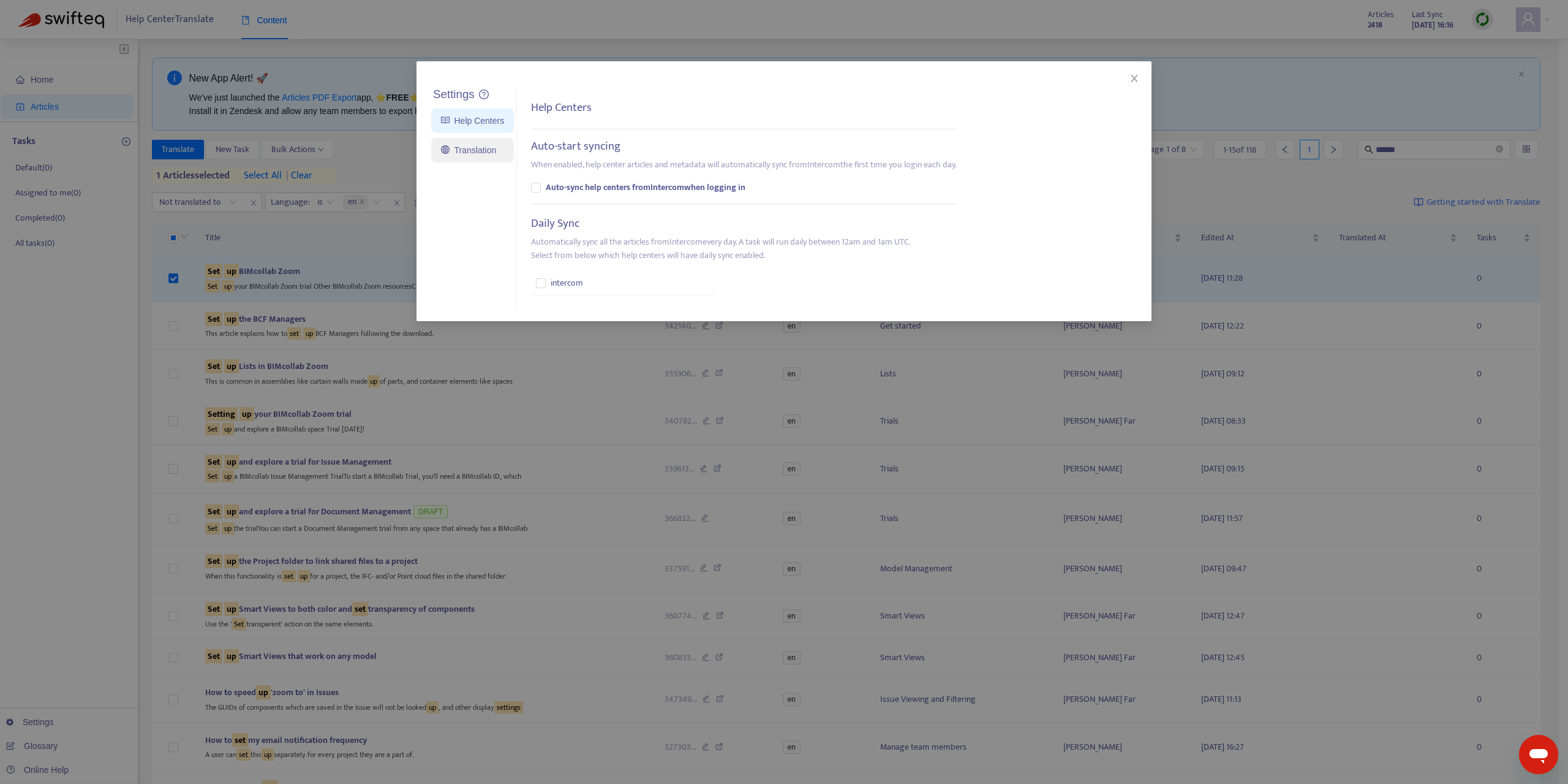
click at [485, 154] on link "Translation" at bounding box center [468, 149] width 55 height 10
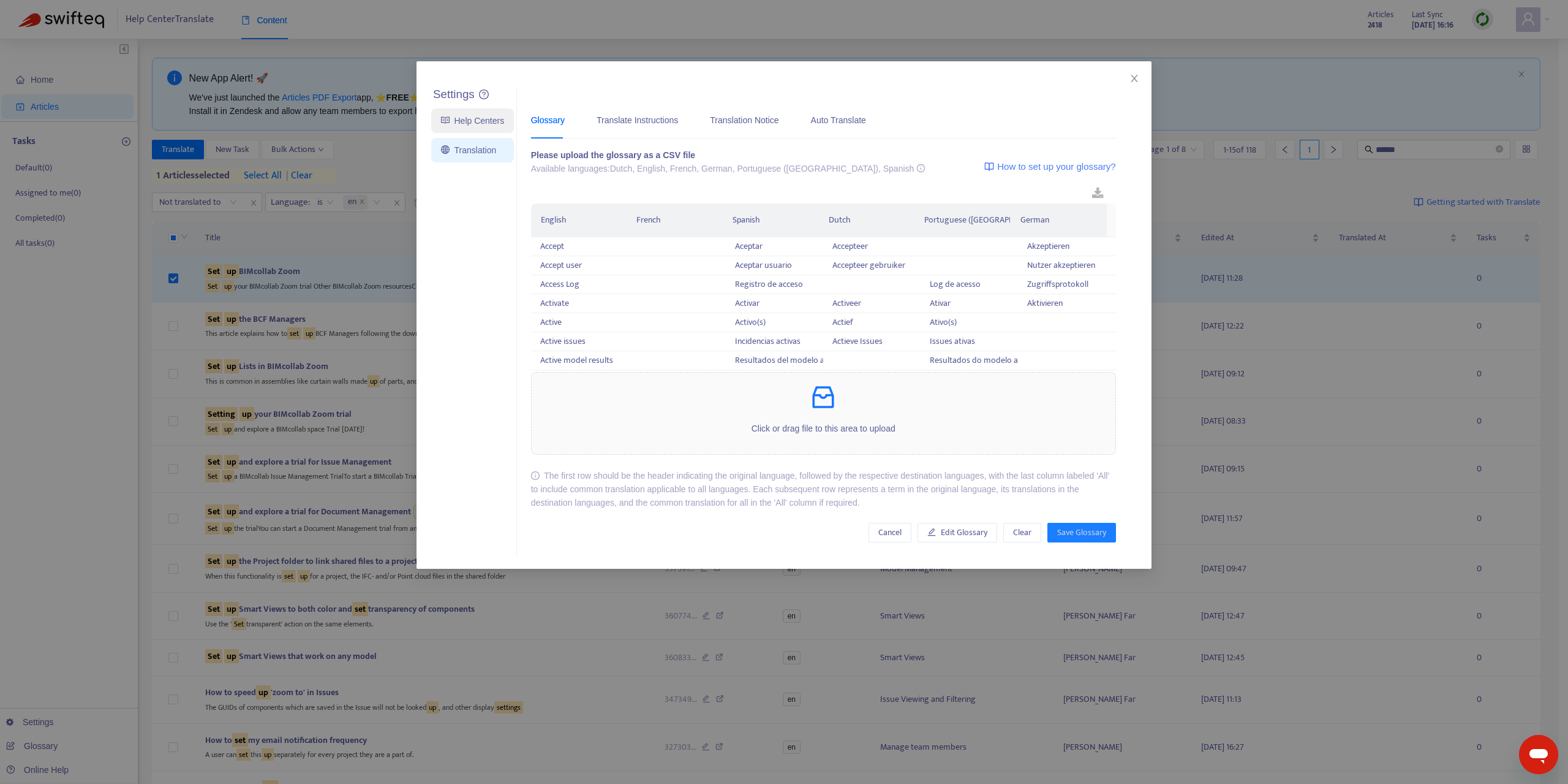
click at [489, 118] on link "Help Centers" at bounding box center [473, 120] width 63 height 10
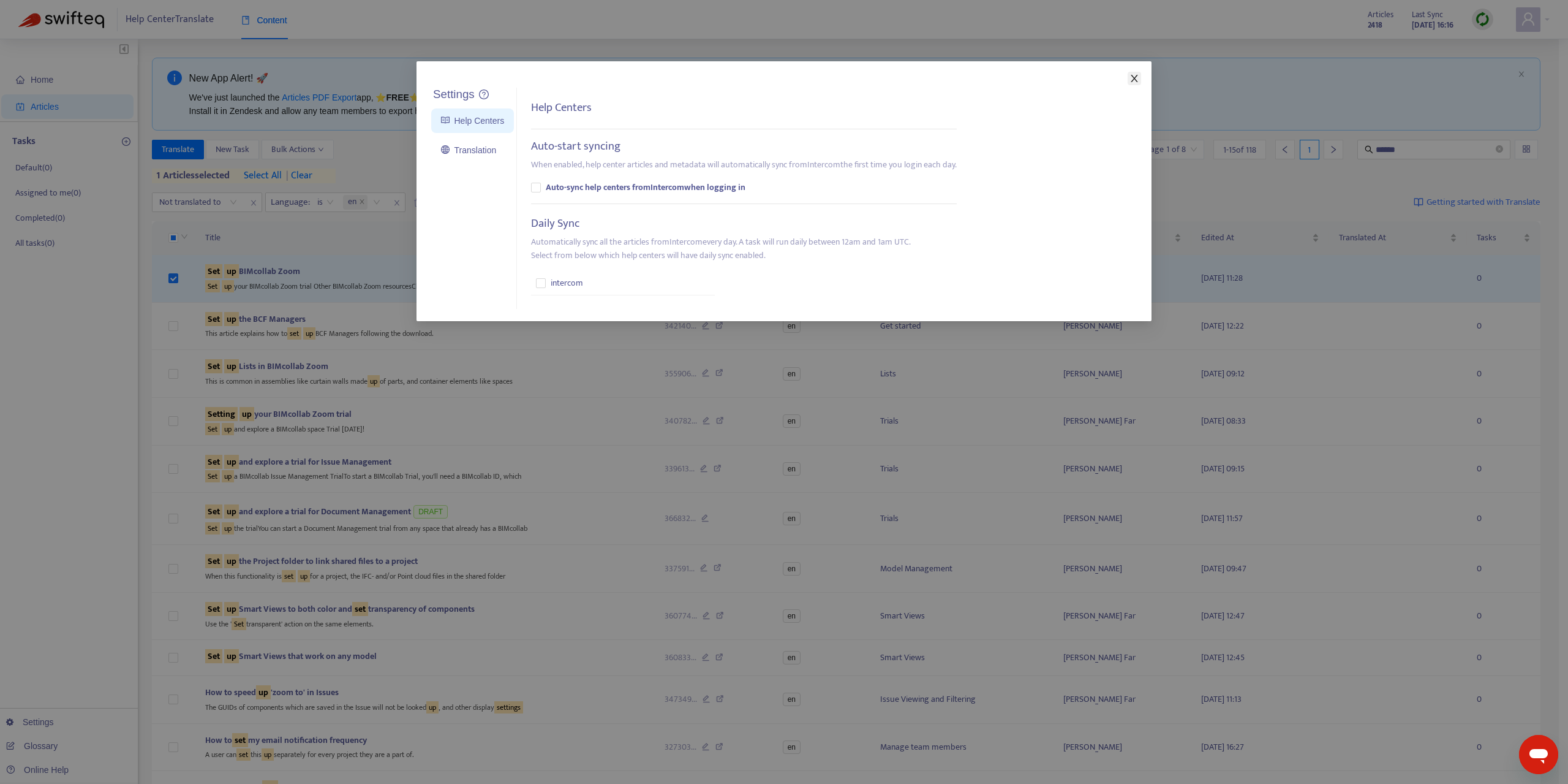
click at [1133, 78] on icon "close" at bounding box center [1134, 78] width 10 height 10
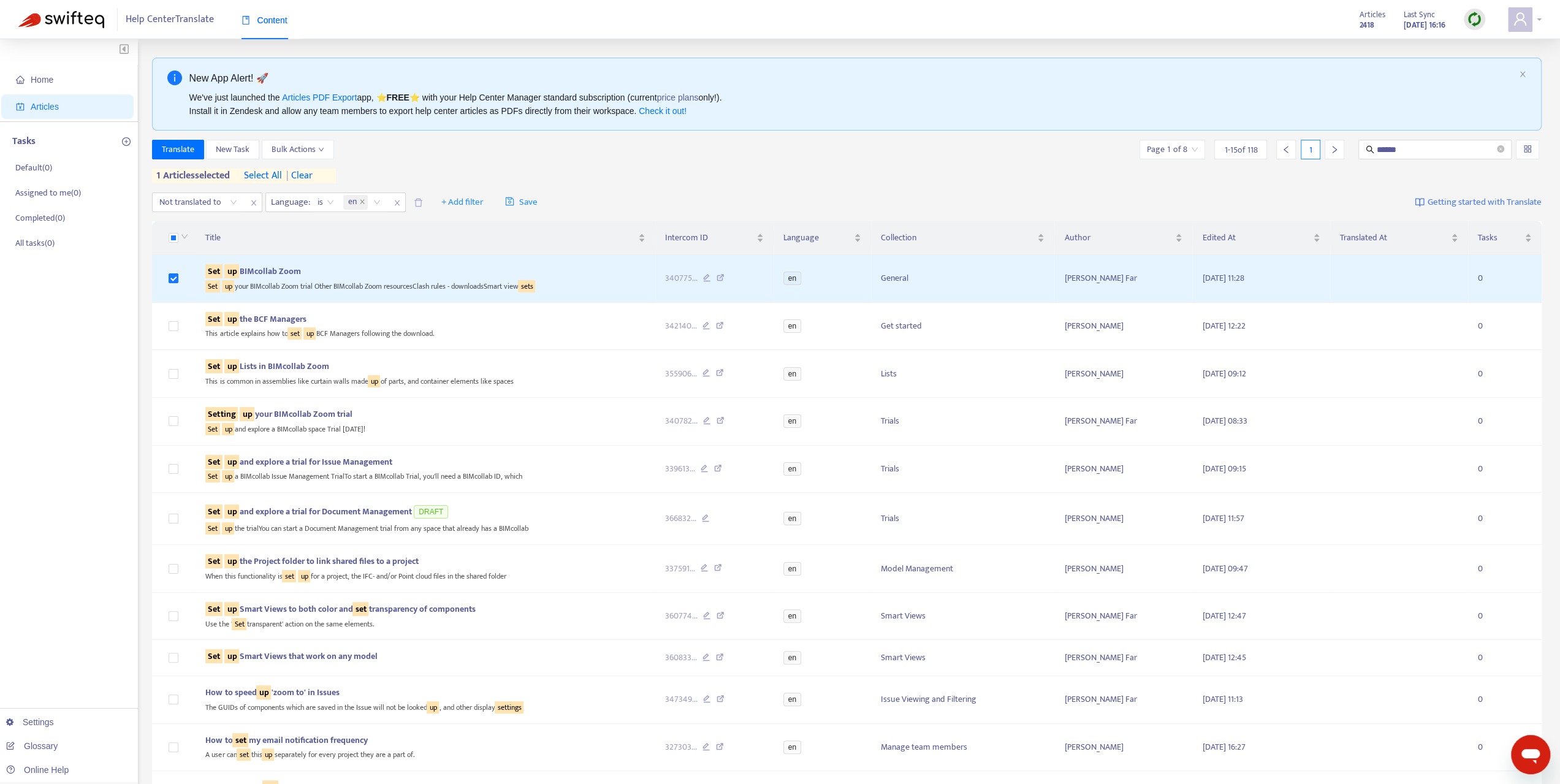
click at [1537, 16] on div at bounding box center [1524, 19] width 34 height 24
click at [1425, 42] on strong "Hello, Systeembeheer" at bounding box center [1438, 46] width 79 height 14
click at [1541, 19] on div at bounding box center [1524, 19] width 34 height 24
click at [1449, 134] on link "Manage Billing" at bounding box center [1432, 135] width 66 height 14
